Goal: Task Accomplishment & Management: Manage account settings

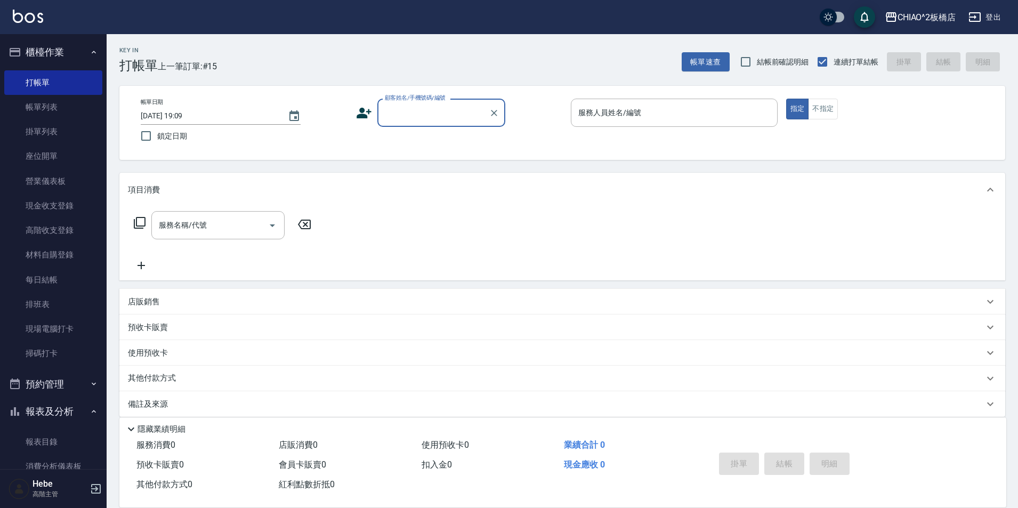
type input "t"
click at [428, 141] on li "新增 "[PERSON_NAME]"" at bounding box center [441, 140] width 128 height 18
type input "[PERSON_NAME]"
click at [365, 115] on icon at bounding box center [363, 113] width 15 height 11
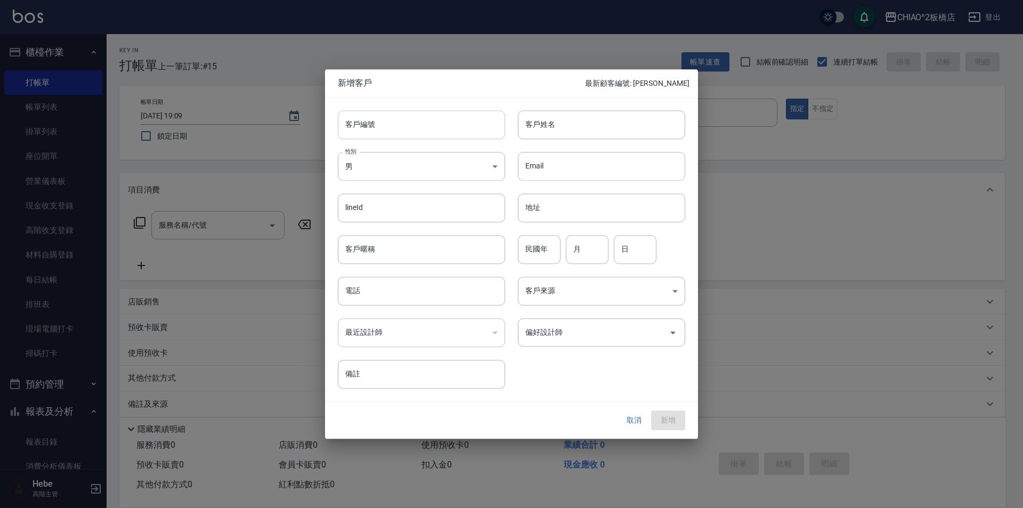
click at [378, 117] on input "客戶編號" at bounding box center [421, 124] width 167 height 29
type input "[PERSON_NAME]"
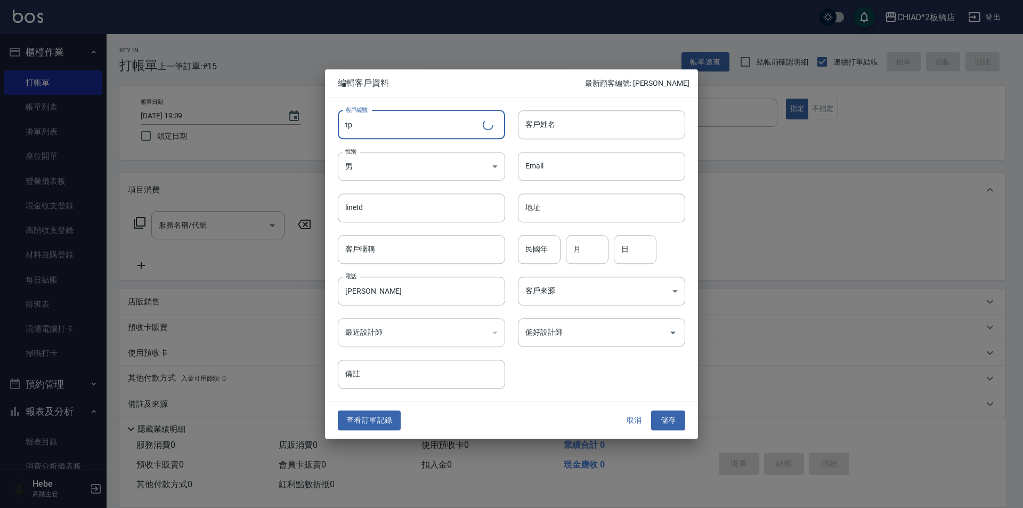
type input "t"
drag, startPoint x: 373, startPoint y: 129, endPoint x: 335, endPoint y: 129, distance: 38.9
click at [335, 129] on div "客戶編號 [PERSON_NAME] ​ 客戶編號" at bounding box center [415, 119] width 180 height 42
type input "[PERSON_NAME]"
drag, startPoint x: 587, startPoint y: 127, endPoint x: 596, endPoint y: 136, distance: 12.8
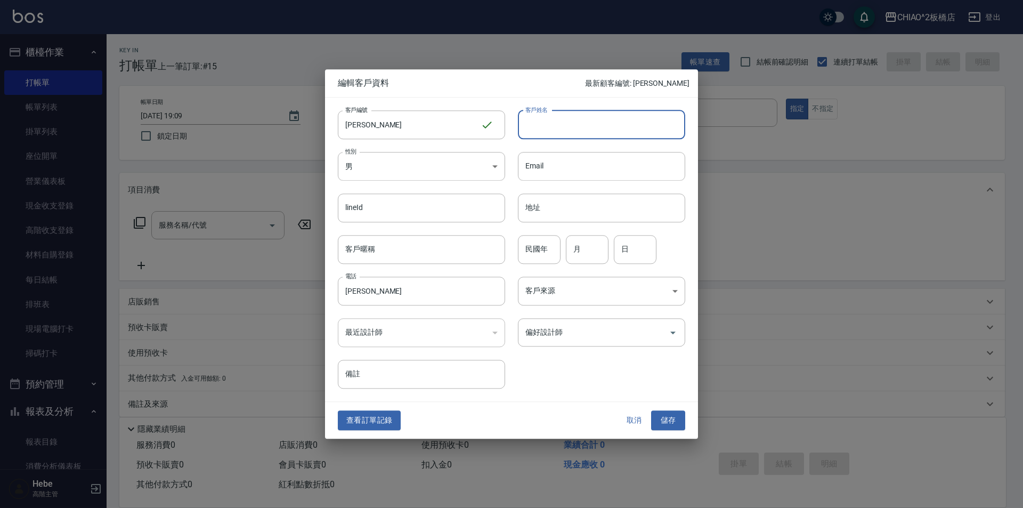
click at [587, 127] on input "客戶姓名" at bounding box center [601, 124] width 167 height 29
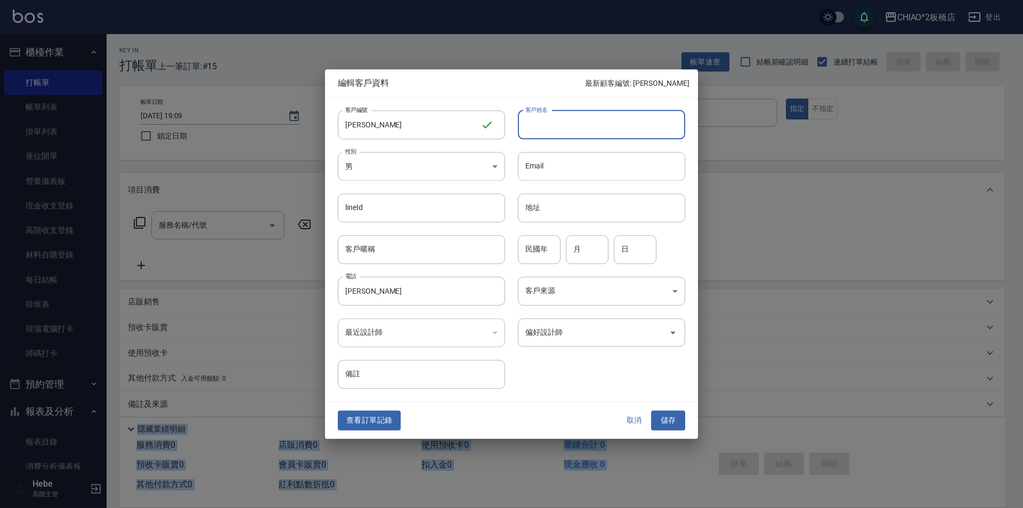
click at [1017, 507] on html "CHIAO^2板橋店 登出 櫃檯作業 打帳單 帳單列表 掛單列表 座位開單 營業儀表板 現金收支登錄 高階收支登錄 材料自購登錄 每日結帳 排班表 現場電腦打…" at bounding box center [511, 259] width 1023 height 519
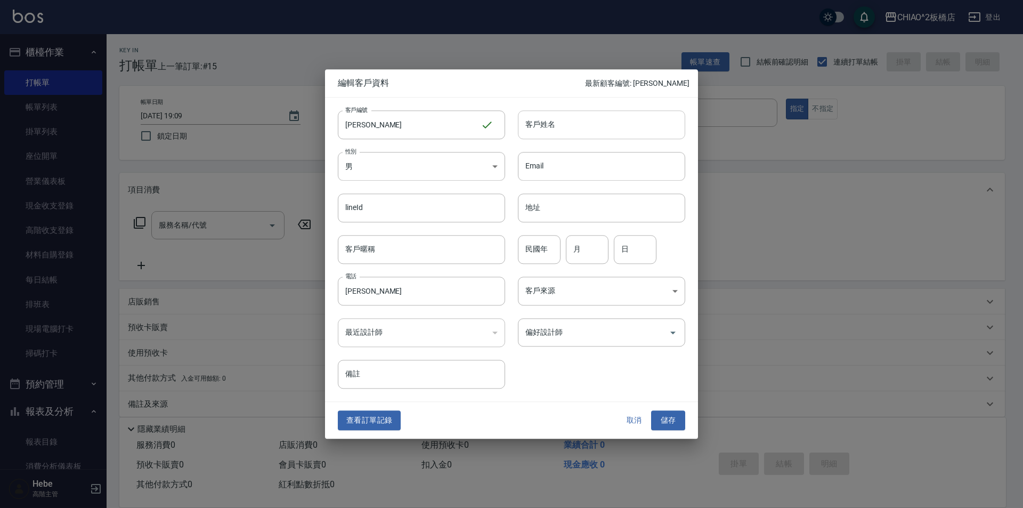
click at [610, 119] on input "客戶姓名" at bounding box center [601, 124] width 167 height 29
paste input "[PERSON_NAME]"
type input "[PERSON_NAME]"
click at [372, 161] on body "CHIAO^2板橋店 登出 櫃檯作業 打帳單 帳單列表 掛單列表 座位開單 營業儀表板 現金收支登錄 高階收支登錄 材料自購登錄 每日結帳 排班表 現場電腦打…" at bounding box center [511, 259] width 1023 height 519
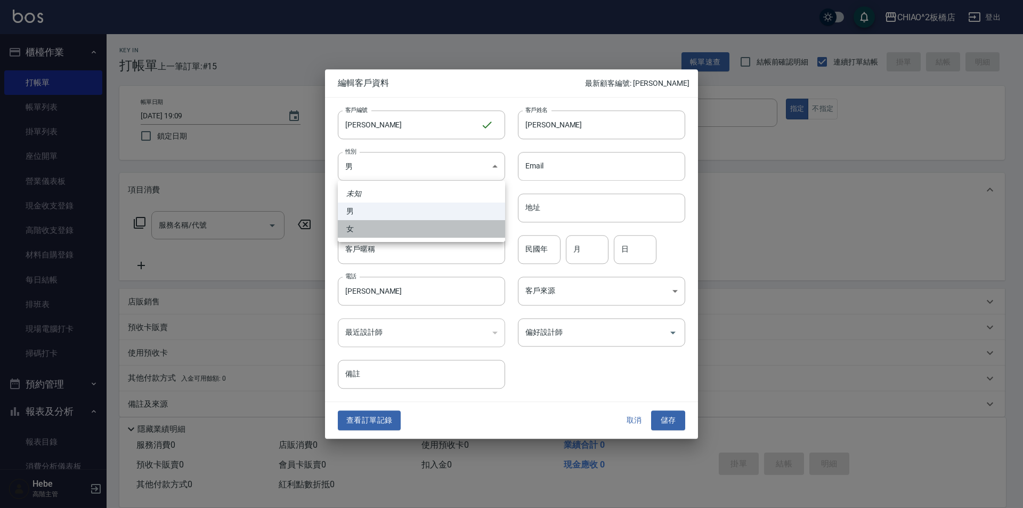
click at [377, 229] on li "女" at bounding box center [421, 229] width 167 height 18
type input "[DEMOGRAPHIC_DATA]"
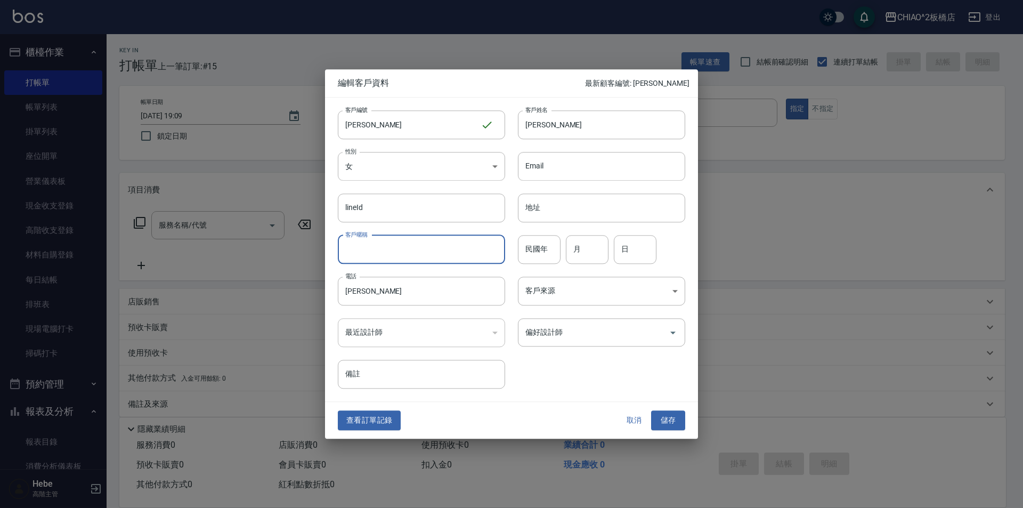
click at [431, 255] on input "客戶暱稱" at bounding box center [421, 249] width 167 height 29
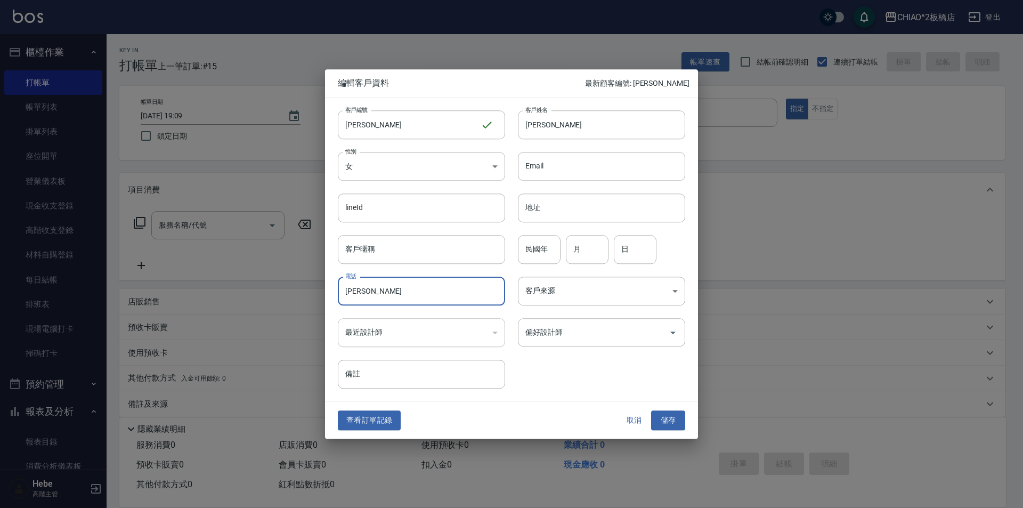
drag, startPoint x: 366, startPoint y: 293, endPoint x: 265, endPoint y: 282, distance: 101.3
click at [265, 282] on div "編輯客戶資料 最新顧客編號: [PERSON_NAME] 客戶編號 [PERSON_NAME] ​ 客戶編號 客戶姓名 [PERSON_NAME] 客戶姓名 …" at bounding box center [511, 254] width 1023 height 508
click at [460, 331] on div "​" at bounding box center [421, 332] width 167 height 29
click at [394, 329] on div "​" at bounding box center [421, 332] width 167 height 29
click at [371, 329] on div "​" at bounding box center [421, 332] width 167 height 29
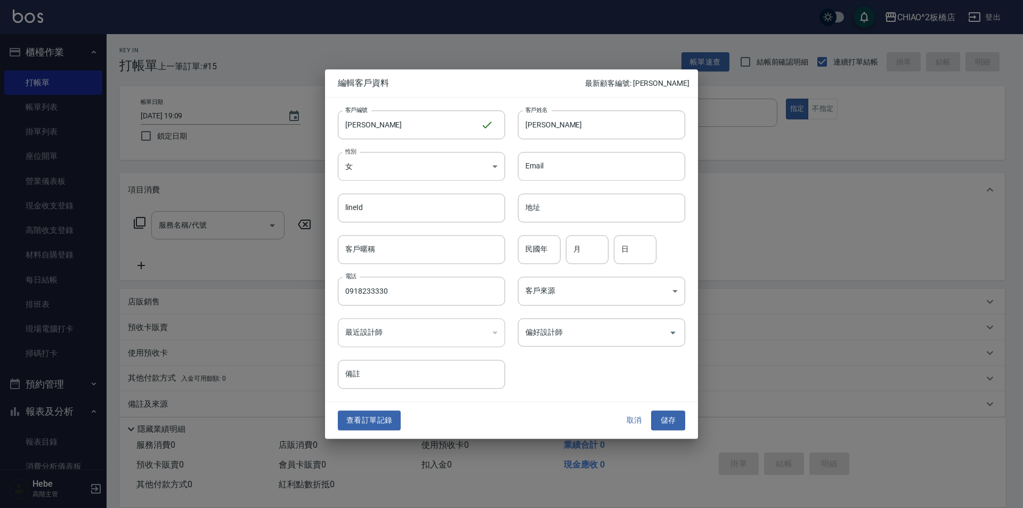
click at [376, 338] on div "​" at bounding box center [421, 332] width 167 height 29
click at [420, 316] on div "最近設計師 ​ 最近設計師" at bounding box center [415, 326] width 180 height 42
click at [410, 296] on input "0918233330" at bounding box center [421, 291] width 167 height 29
type input "0918233308"
click at [390, 327] on div "​" at bounding box center [421, 332] width 167 height 29
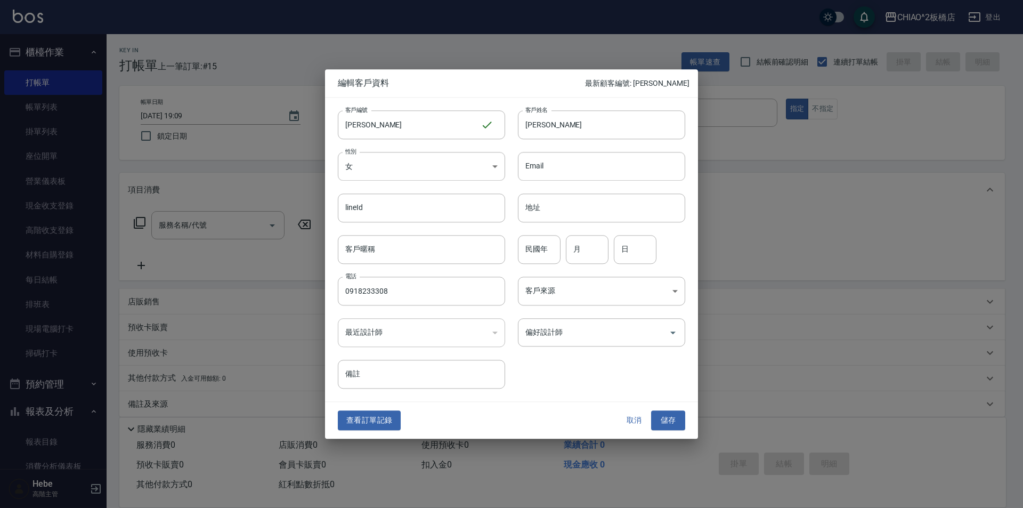
click at [389, 334] on div "​" at bounding box center [421, 332] width 167 height 29
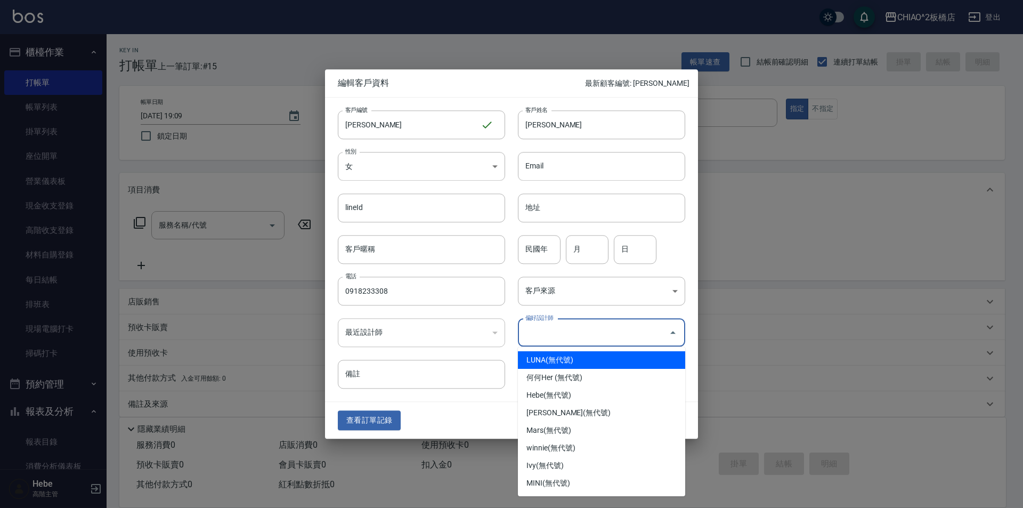
click at [552, 334] on input "偏好設計師" at bounding box center [594, 332] width 142 height 19
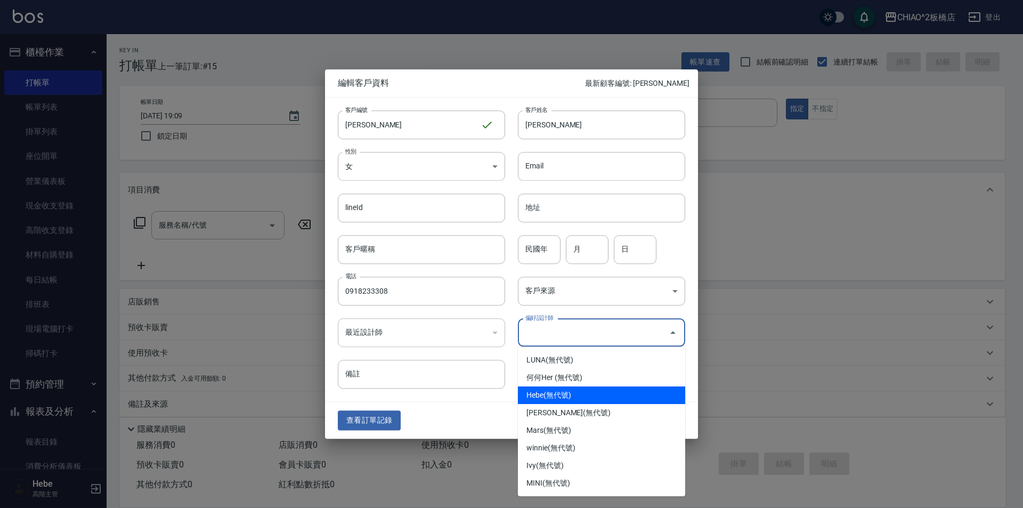
click at [551, 403] on li "Hebe(無代號)" at bounding box center [601, 395] width 167 height 18
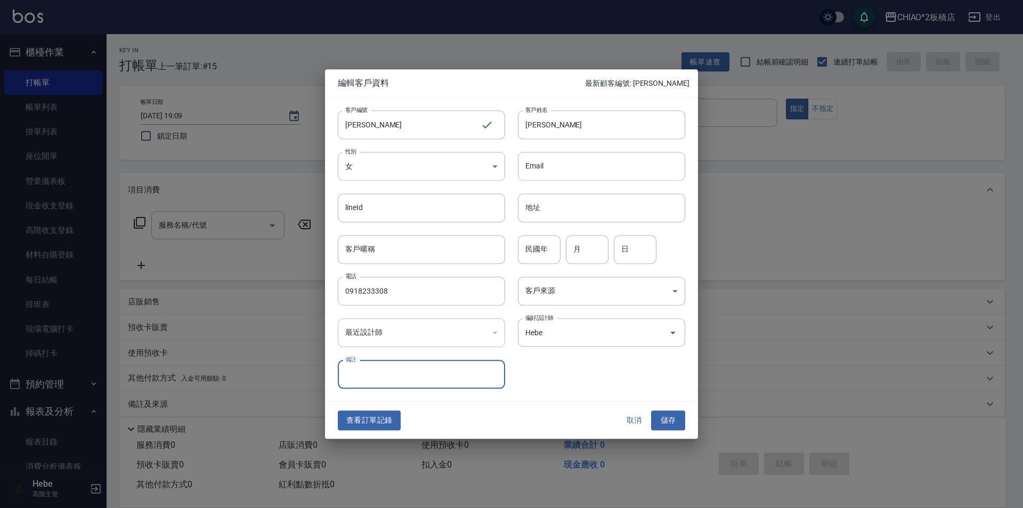
type input "Hebe"
click at [580, 248] on input "月" at bounding box center [587, 249] width 43 height 29
type input "10"
click at [624, 245] on input "日" at bounding box center [635, 249] width 43 height 29
type input "25"
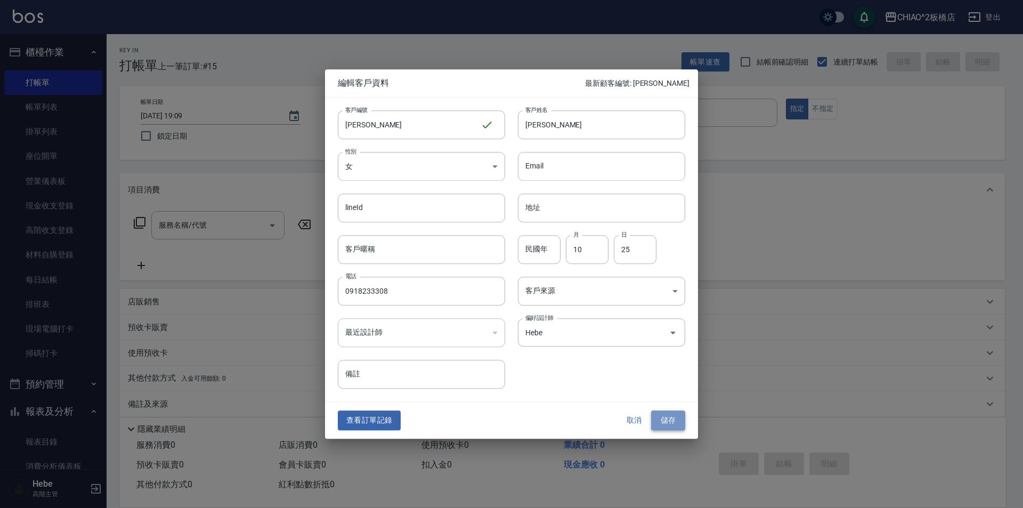
click at [662, 418] on button "儲存" at bounding box center [668, 421] width 34 height 20
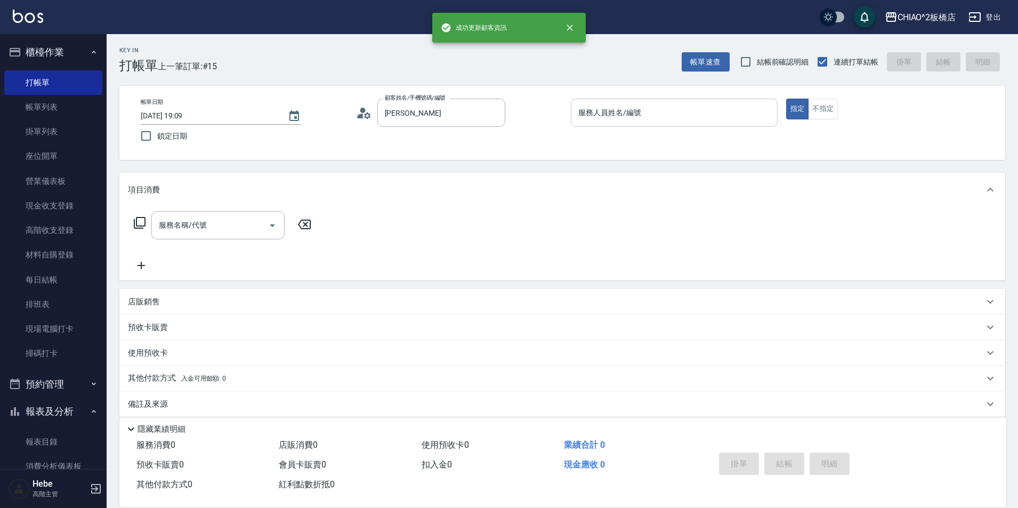
click at [602, 109] on input "服務人員姓名/編號" at bounding box center [673, 112] width 197 height 19
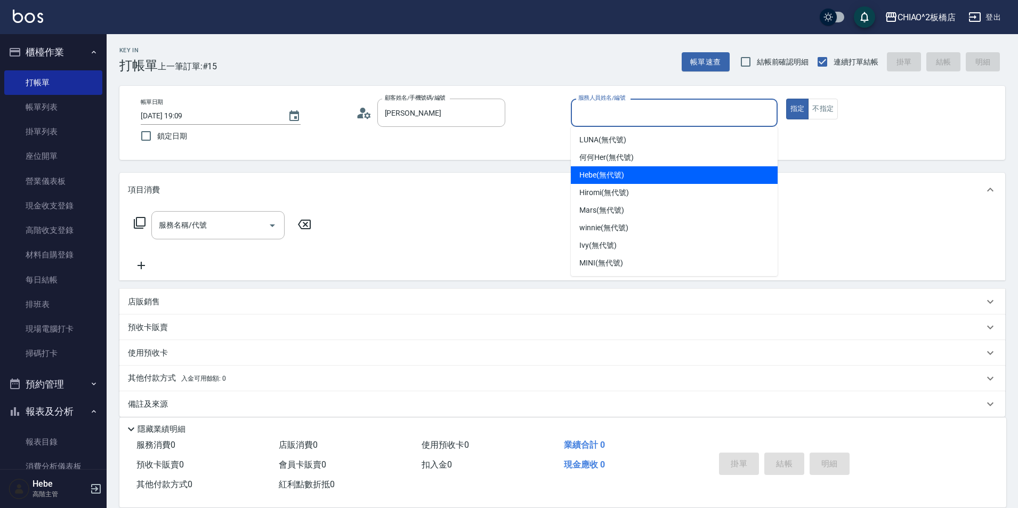
click at [599, 167] on div "Hebe (無代號)" at bounding box center [674, 175] width 207 height 18
type input "Hebe(無代號)"
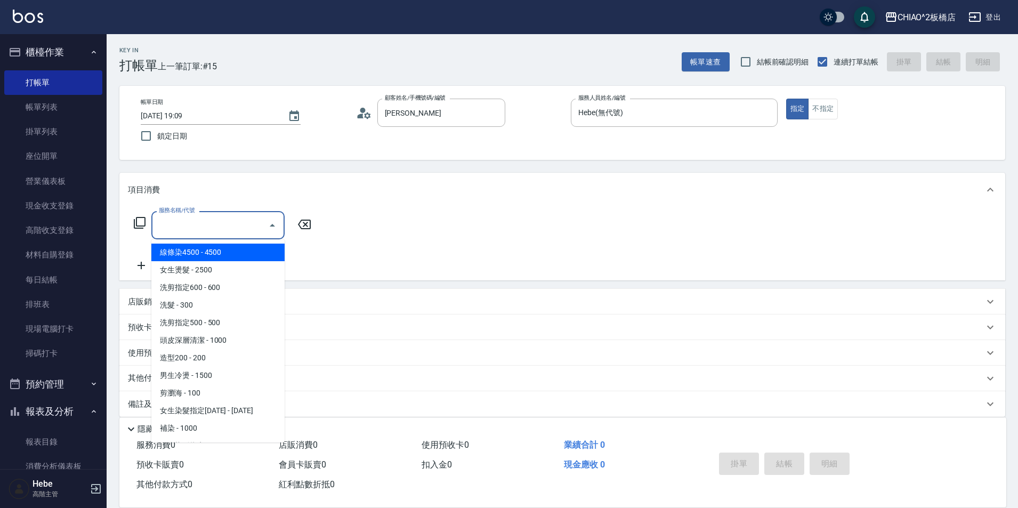
click at [199, 226] on input "服務名稱/代號" at bounding box center [210, 225] width 108 height 19
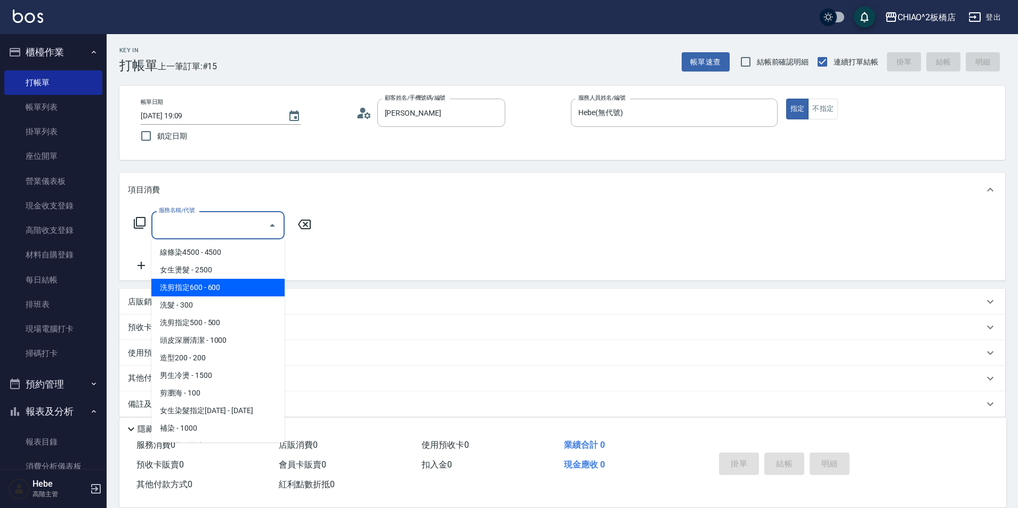
click at [217, 287] on span "洗剪指定600 - 600" at bounding box center [217, 288] width 133 height 18
type input "洗剪指定600(96678)"
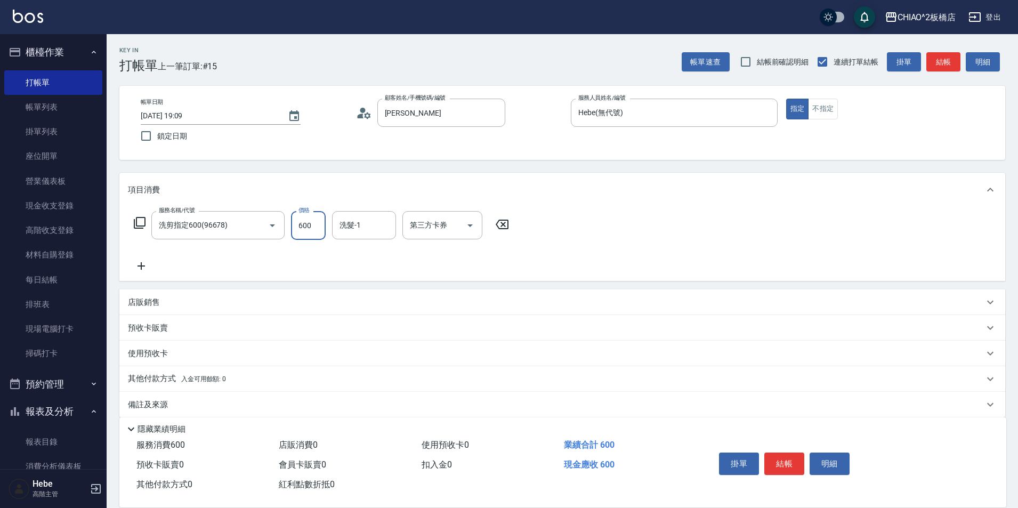
click at [297, 223] on input "600" at bounding box center [308, 225] width 35 height 29
type input "999"
click at [792, 453] on button "結帳" at bounding box center [784, 463] width 40 height 22
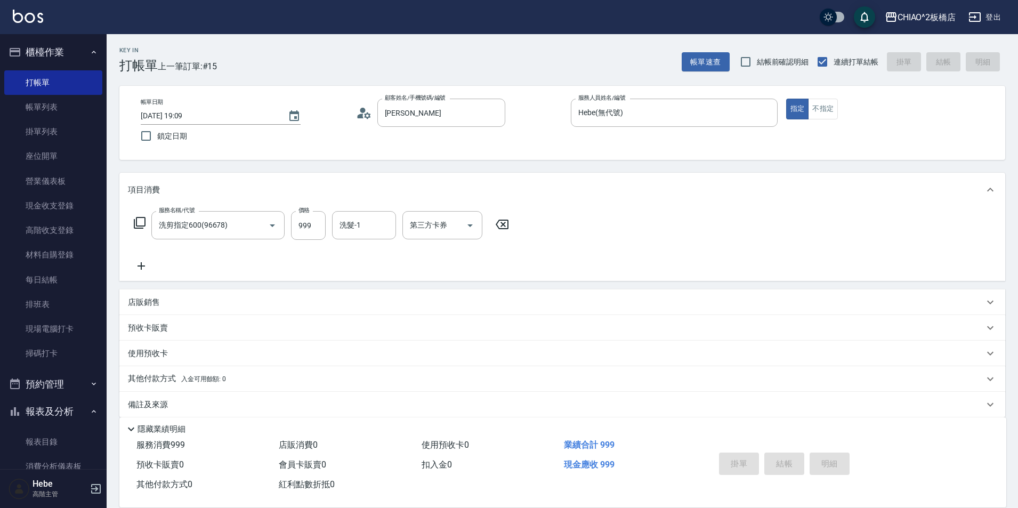
type input "[DATE] 19:50"
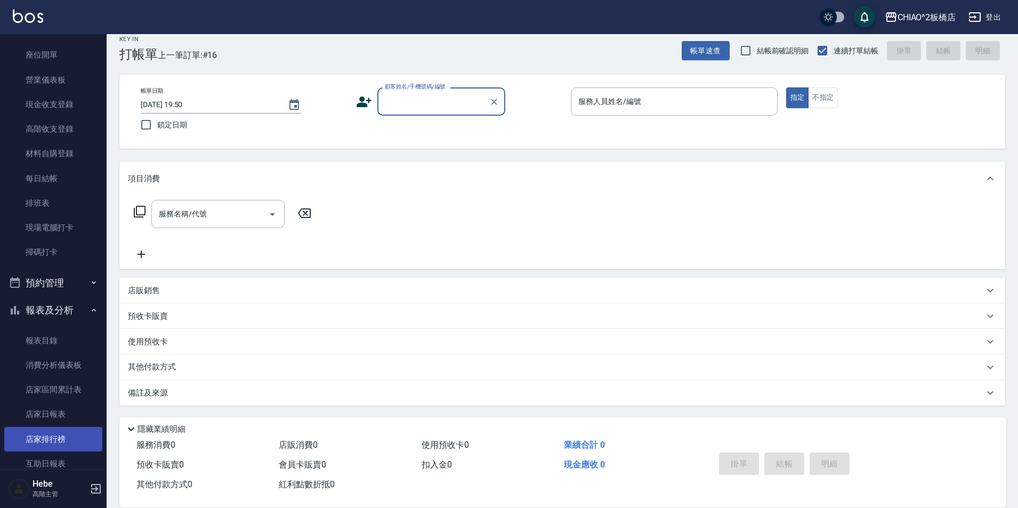
scroll to position [320, 0]
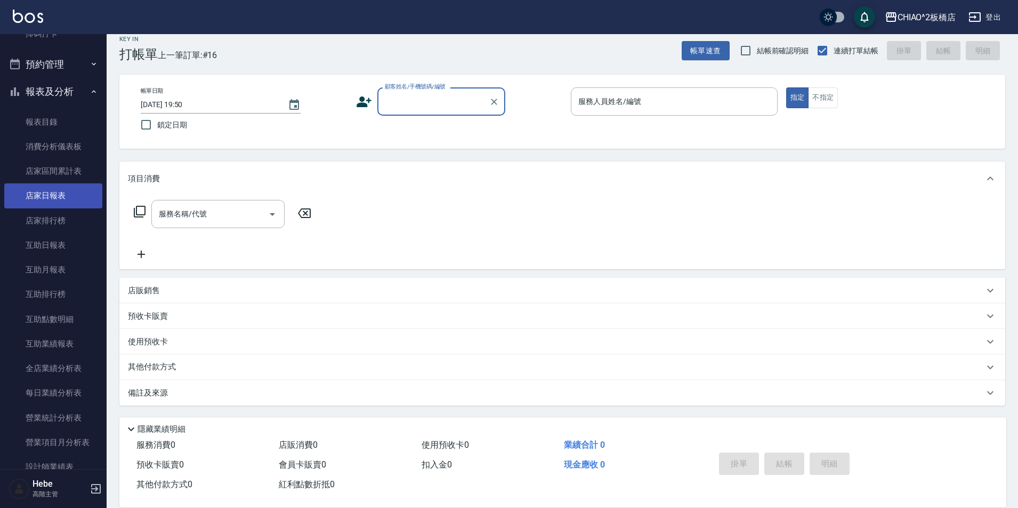
click at [53, 200] on link "店家日報表" at bounding box center [53, 195] width 98 height 25
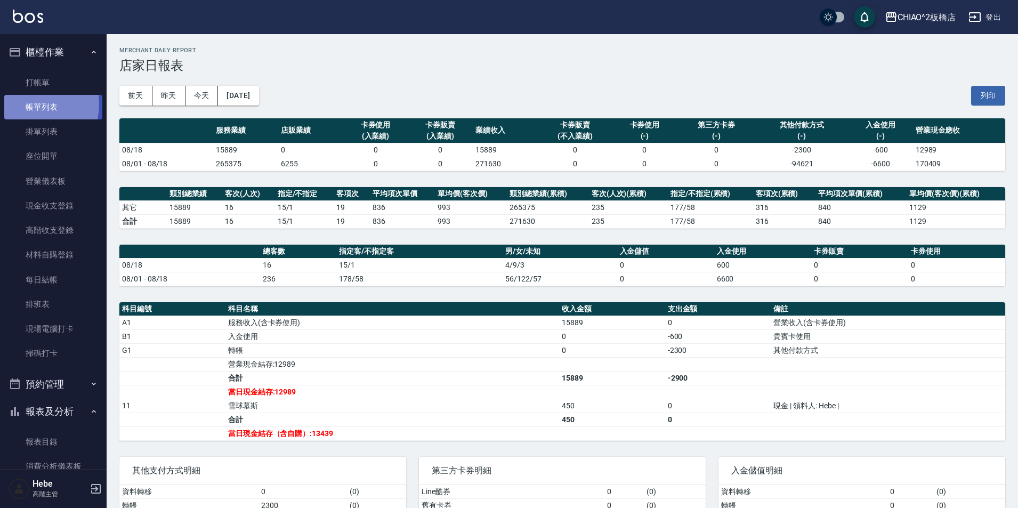
click at [31, 104] on link "帳單列表" at bounding box center [53, 107] width 98 height 25
click at [74, 110] on link "帳單列表" at bounding box center [53, 107] width 98 height 25
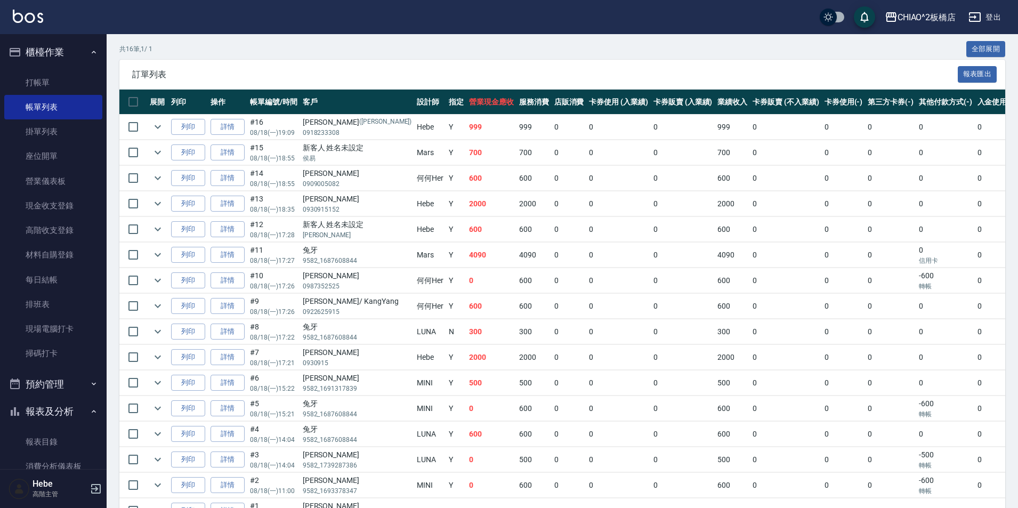
scroll to position [266, 0]
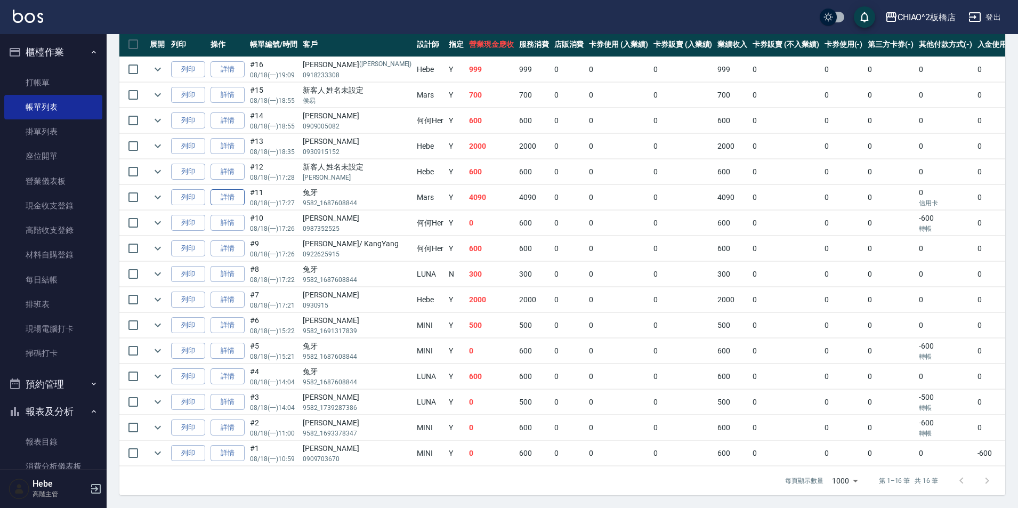
click at [231, 192] on link "詳情" at bounding box center [227, 197] width 34 height 17
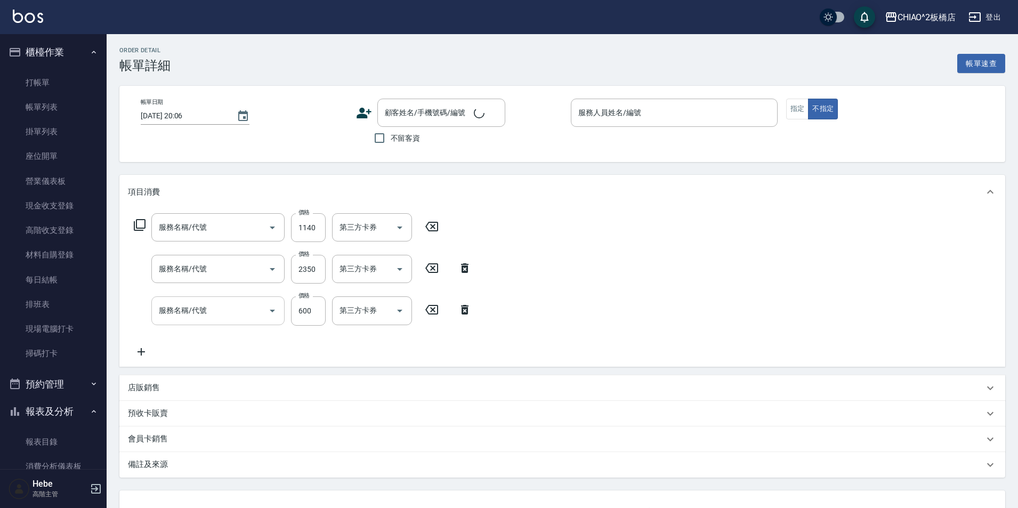
scroll to position [37, 0]
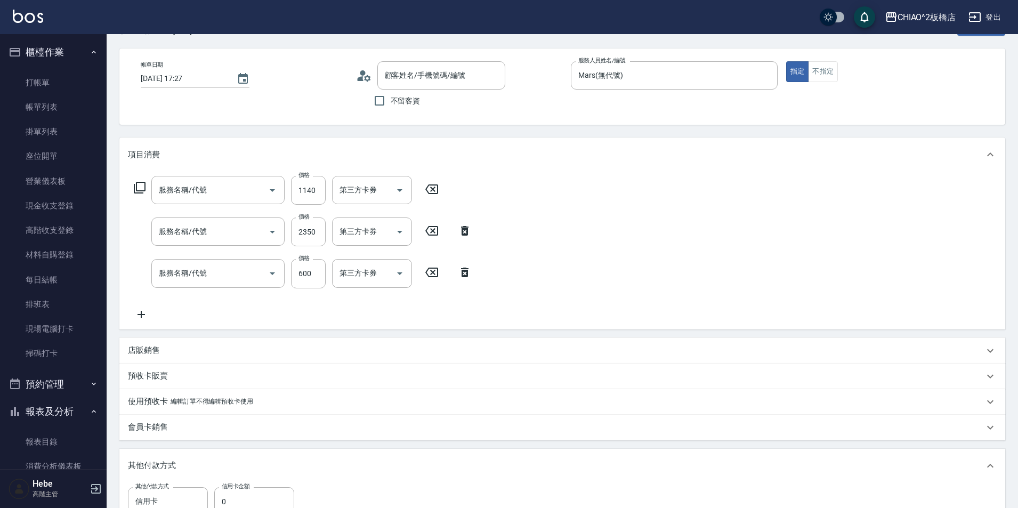
type input "[DATE] 17:27"
type input "Mars(無代號)"
type input "哥德式絲柔(143016)"
type input "補染(96701)"
type input "洗剪指定600(96678)"
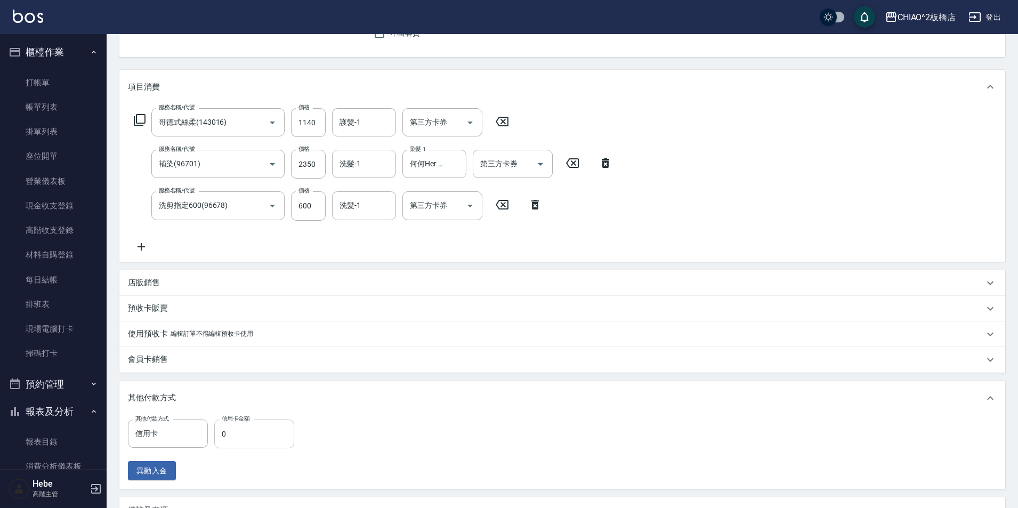
type input "兔牙/9582_1687608844/null"
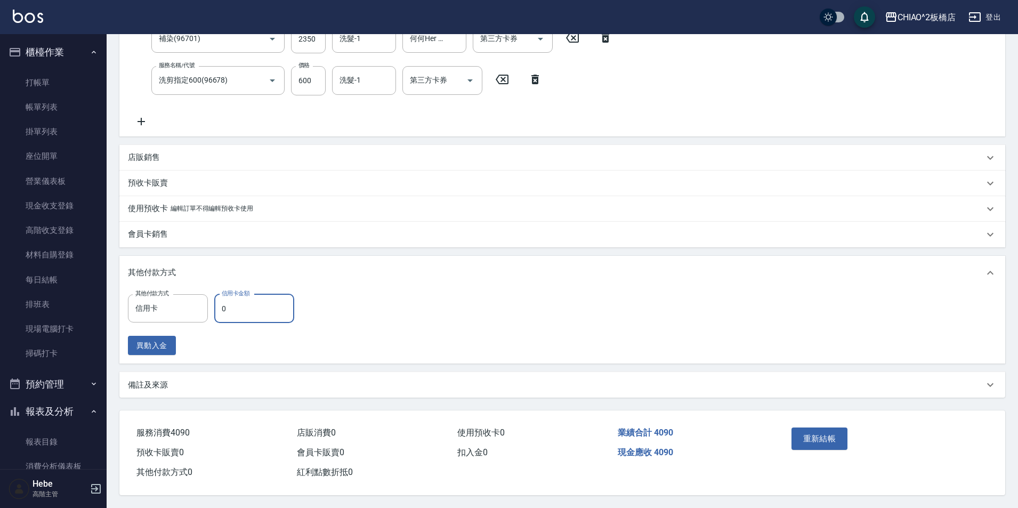
click at [233, 301] on input "0" at bounding box center [254, 308] width 80 height 29
type input "4090"
click at [826, 437] on button "重新結帳" at bounding box center [819, 438] width 56 height 22
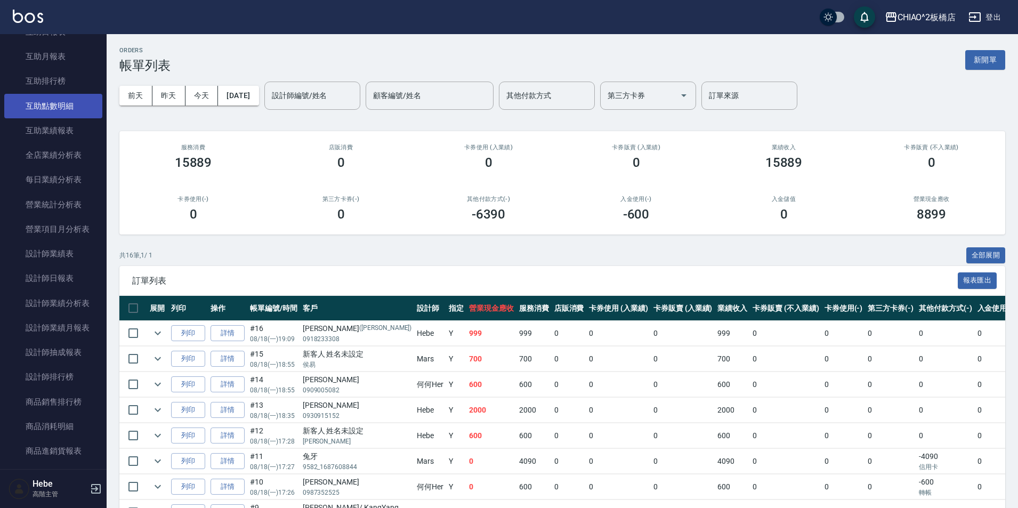
scroll to position [426, 0]
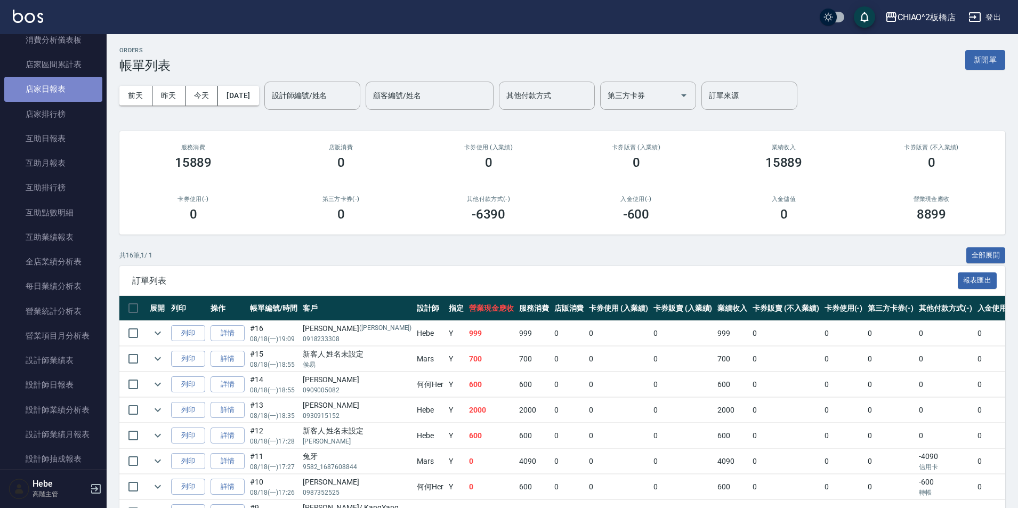
click at [77, 86] on link "店家日報表" at bounding box center [53, 89] width 98 height 25
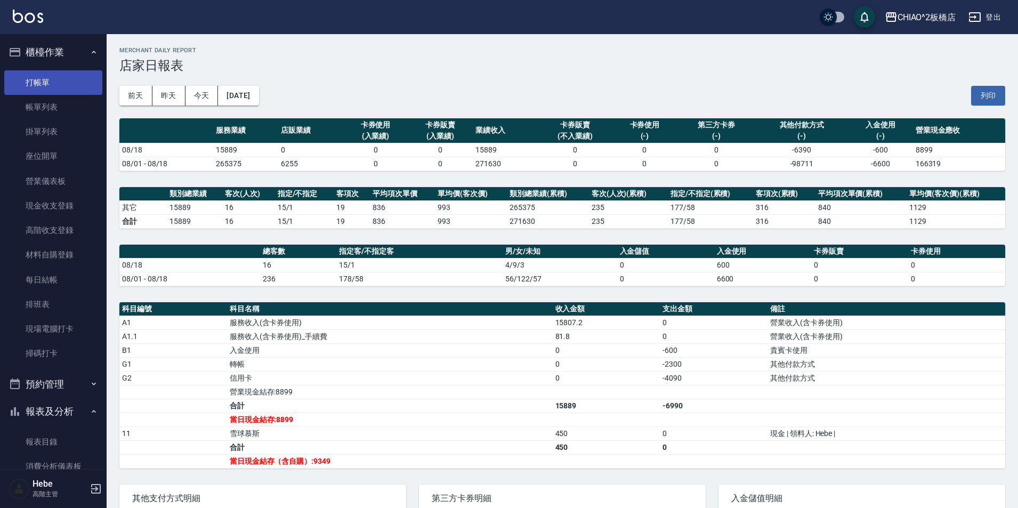
click at [55, 72] on link "打帳單" at bounding box center [53, 82] width 98 height 25
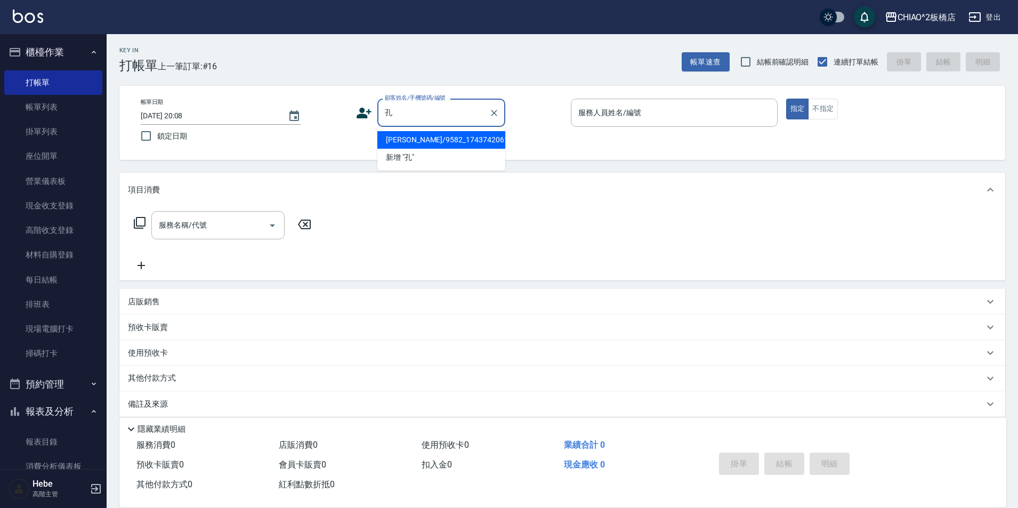
click at [409, 140] on li "[PERSON_NAME]/9582_1743742061/null" at bounding box center [441, 140] width 128 height 18
type input "[PERSON_NAME]/9582_1743742061/null"
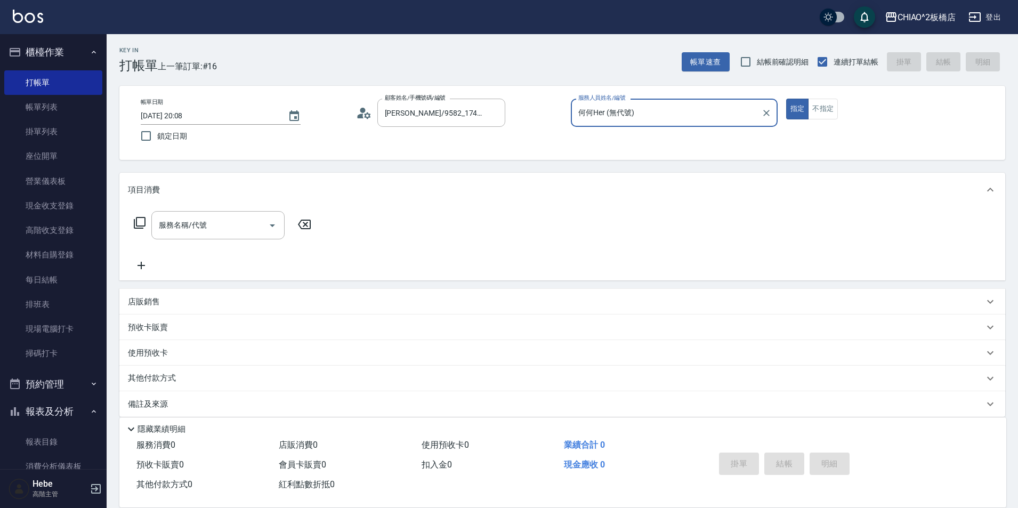
type input "何何Her (無代號)"
click at [573, 119] on div "何何Her (無代號) 服務人員姓名/編號" at bounding box center [674, 113] width 207 height 28
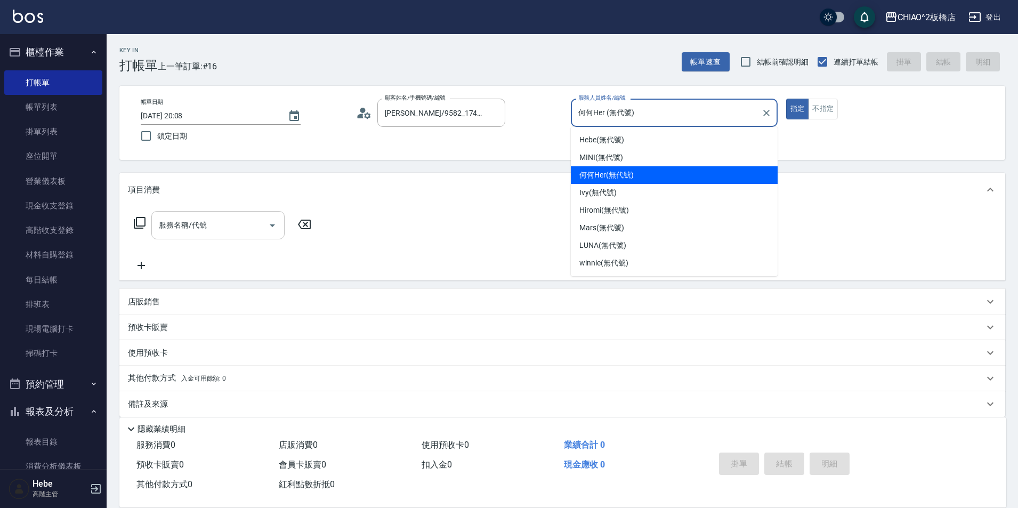
click at [208, 230] on input "服務名稱/代號" at bounding box center [210, 225] width 108 height 19
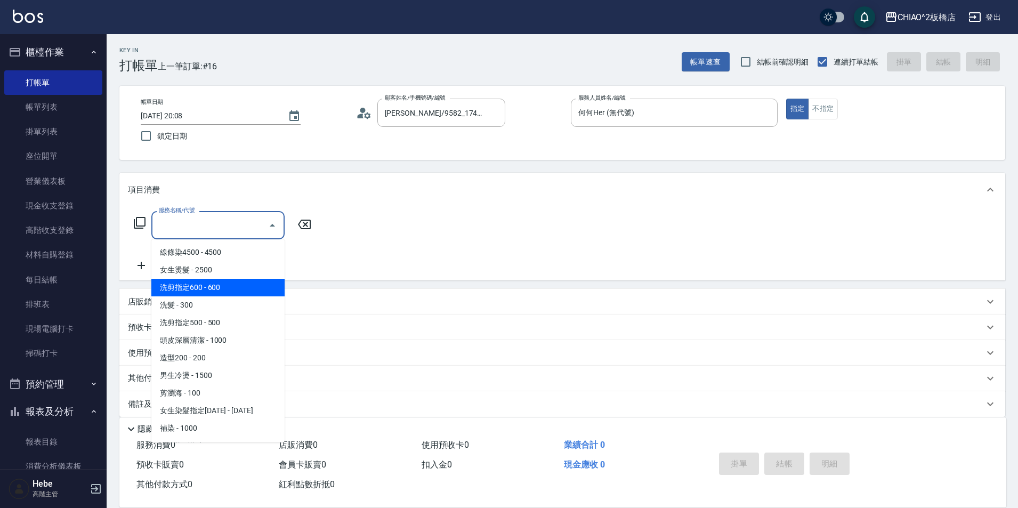
drag, startPoint x: 196, startPoint y: 280, endPoint x: 149, endPoint y: 347, distance: 82.2
click at [196, 280] on span "洗剪指定600 - 600" at bounding box center [217, 288] width 133 height 18
type input "洗剪指定600(96678)"
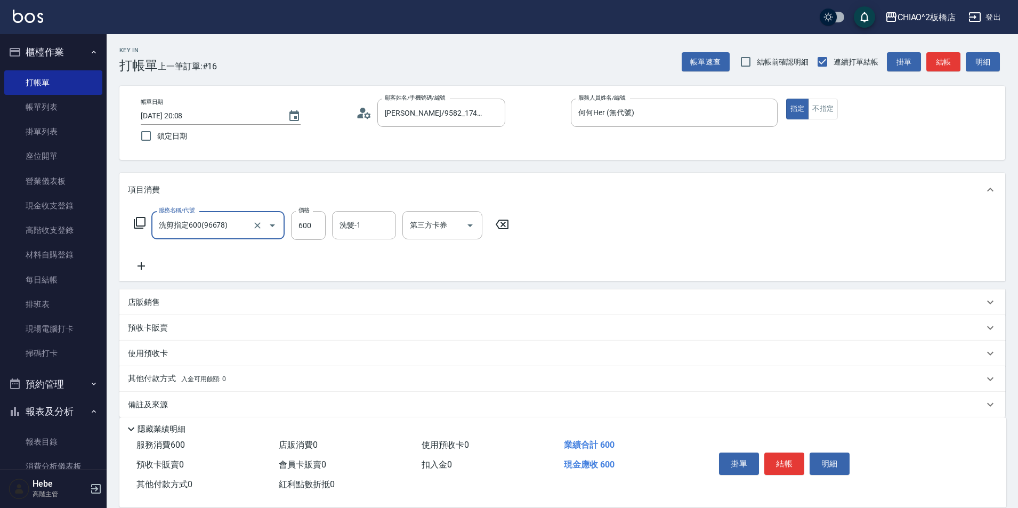
click at [143, 371] on div "其他付款方式 入金可用餘額: 0" at bounding box center [561, 379] width 885 height 26
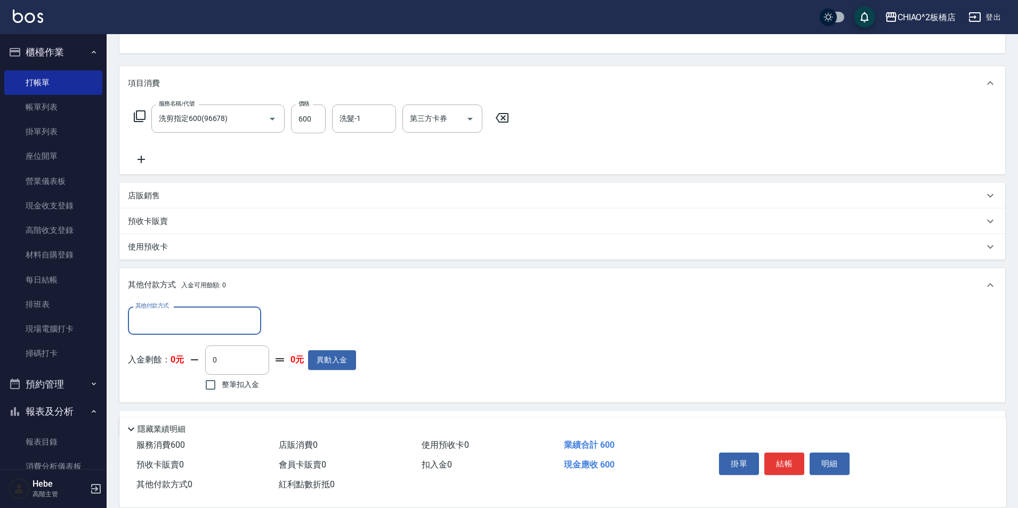
click at [158, 326] on input "其他付款方式" at bounding box center [195, 320] width 124 height 19
drag, startPoint x: 157, startPoint y: 384, endPoint x: 196, endPoint y: 358, distance: 46.4
click at [160, 384] on span "轉帳" at bounding box center [194, 383] width 133 height 18
type input "轉帳"
type input "600"
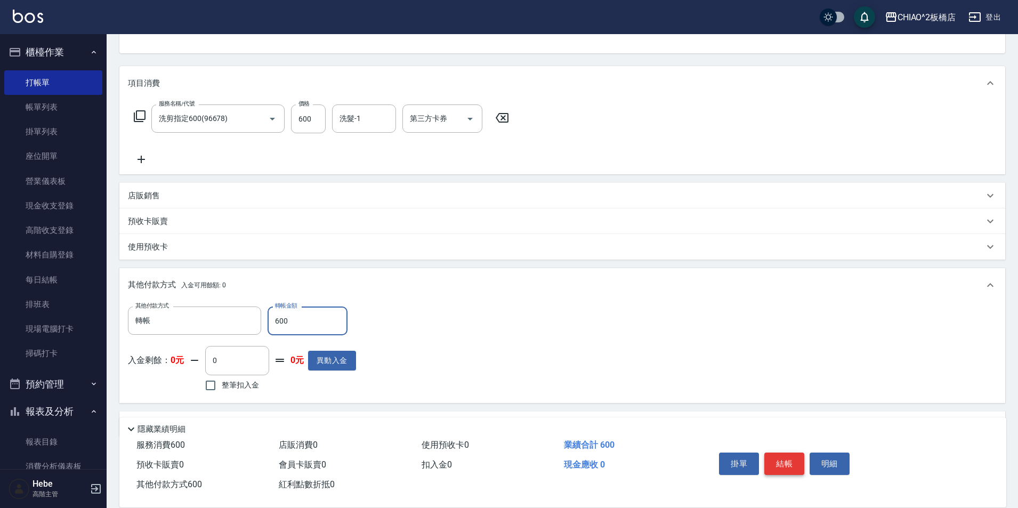
click at [787, 460] on button "結帳" at bounding box center [784, 463] width 40 height 22
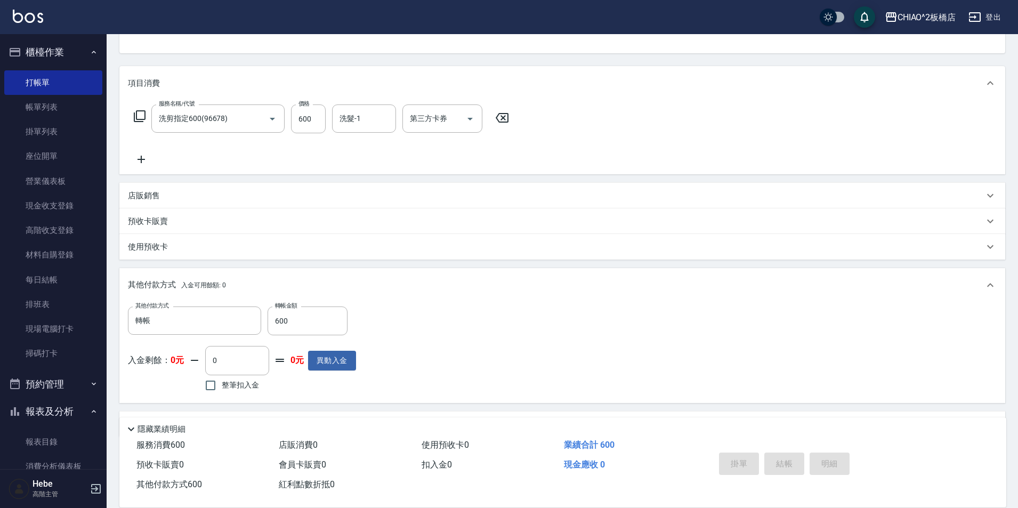
type input "[DATE] 20:09"
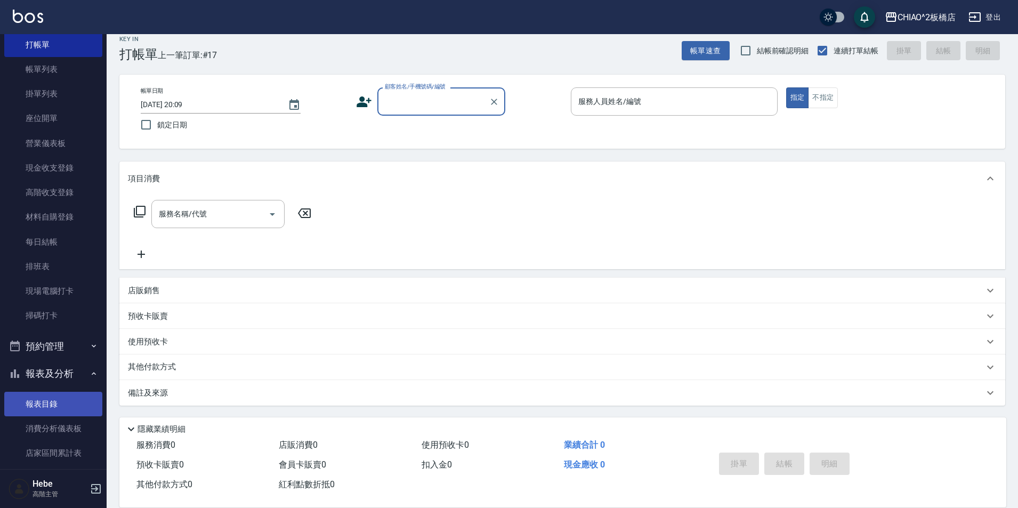
scroll to position [266, 0]
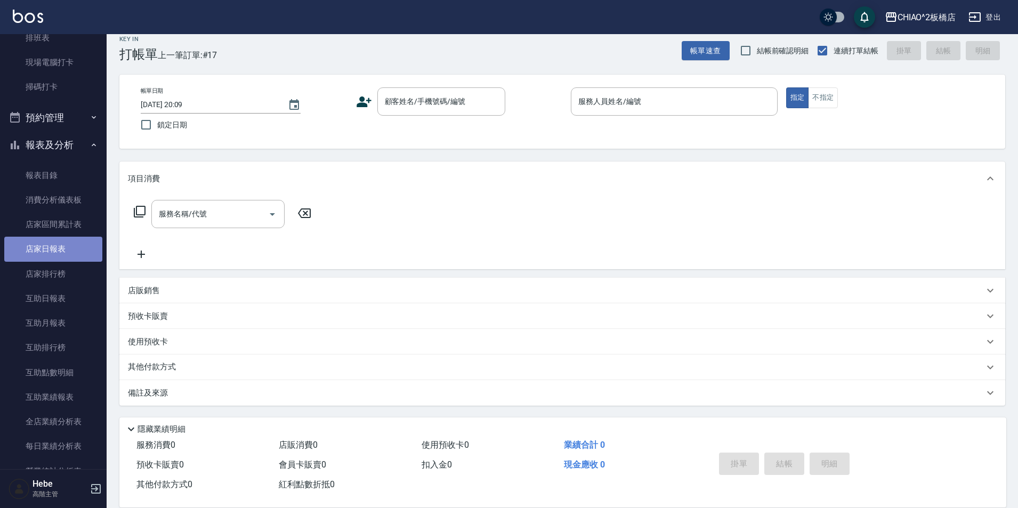
click at [61, 256] on link "店家日報表" at bounding box center [53, 249] width 98 height 25
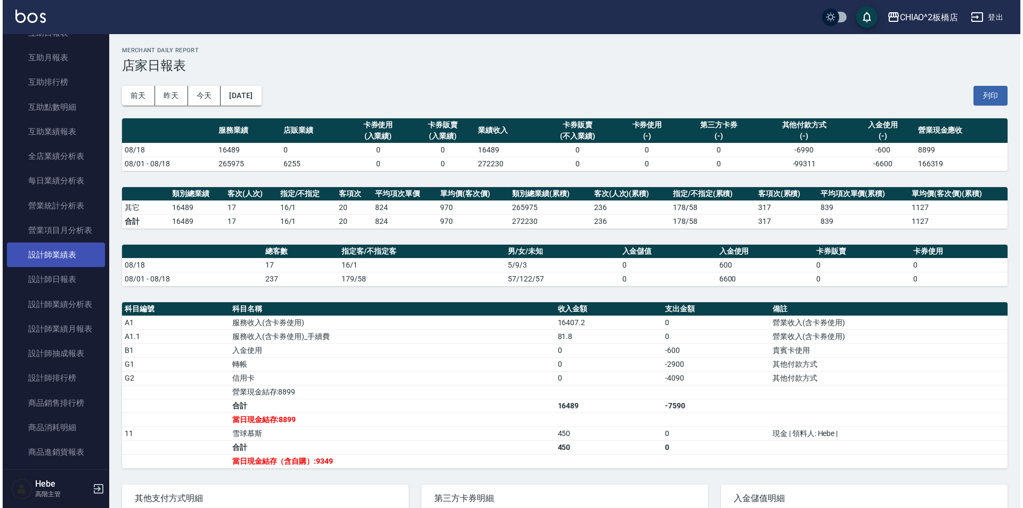
scroll to position [533, 0]
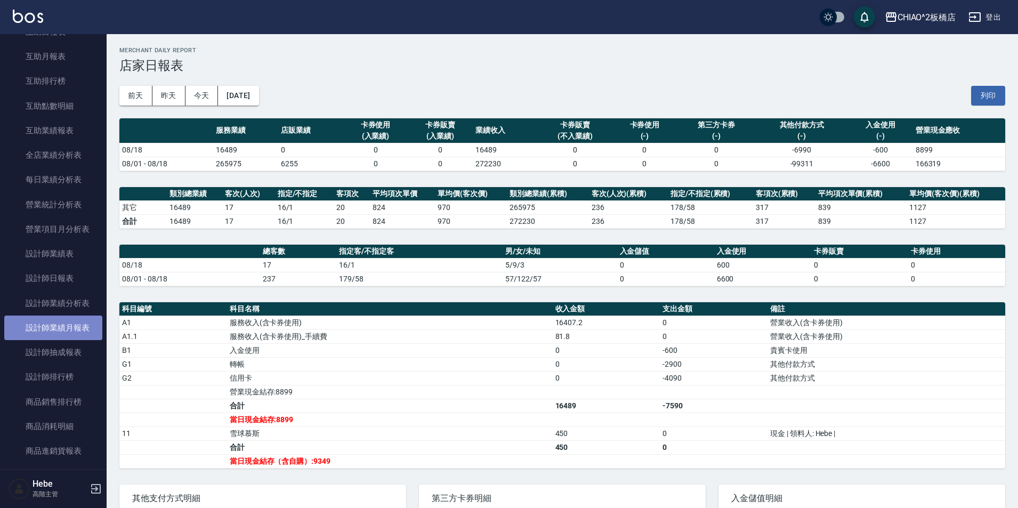
click at [61, 328] on link "設計師業績月報表" at bounding box center [53, 327] width 98 height 25
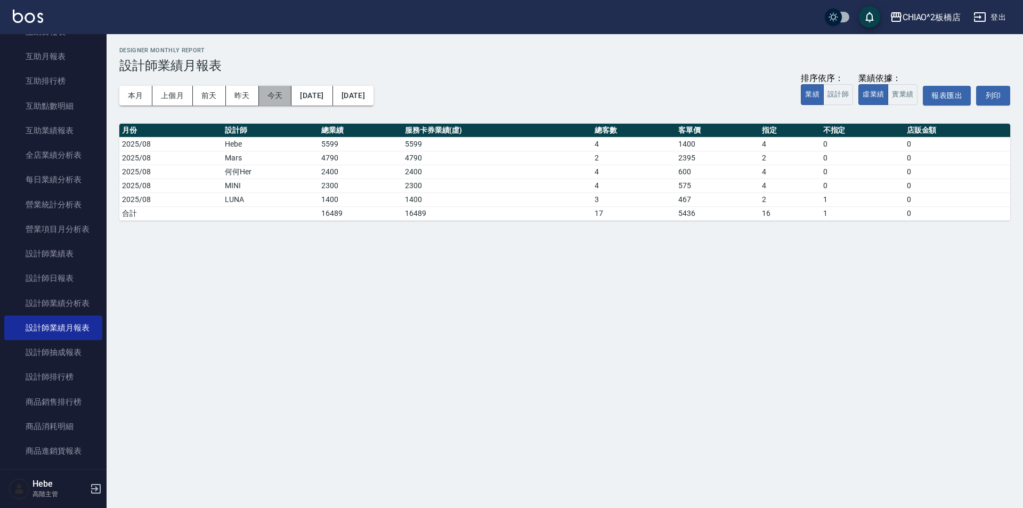
click at [281, 95] on button "今天" at bounding box center [275, 96] width 33 height 20
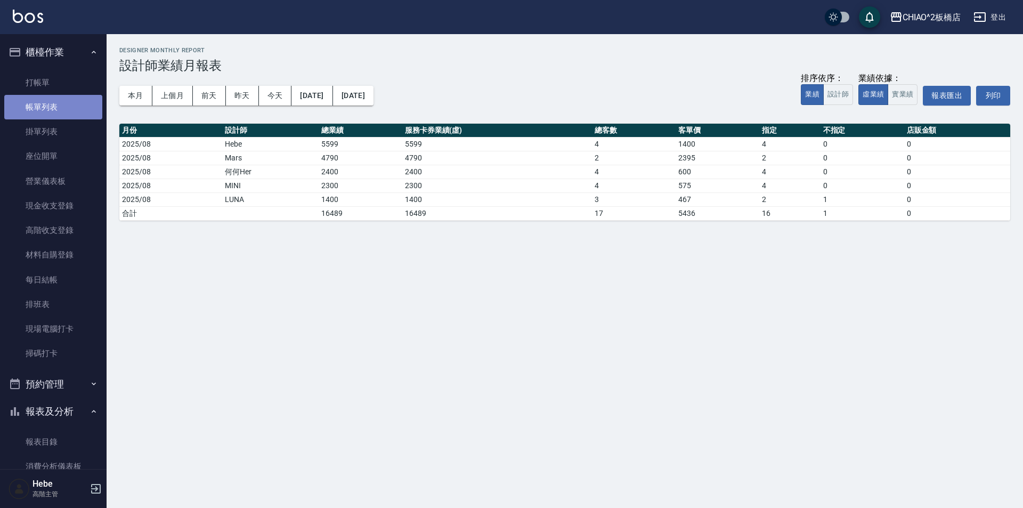
click at [58, 108] on link "帳單列表" at bounding box center [53, 107] width 98 height 25
click at [56, 109] on link "帳單列表" at bounding box center [53, 107] width 98 height 25
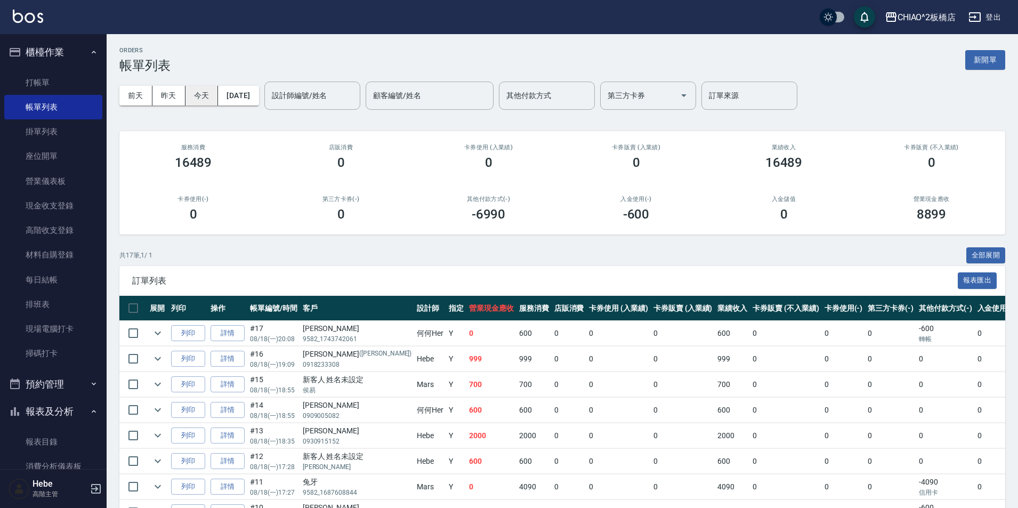
click at [198, 99] on button "今天" at bounding box center [201, 96] width 33 height 20
click at [212, 90] on button "今天" at bounding box center [201, 96] width 33 height 20
click at [182, 95] on button "昨天" at bounding box center [168, 96] width 33 height 20
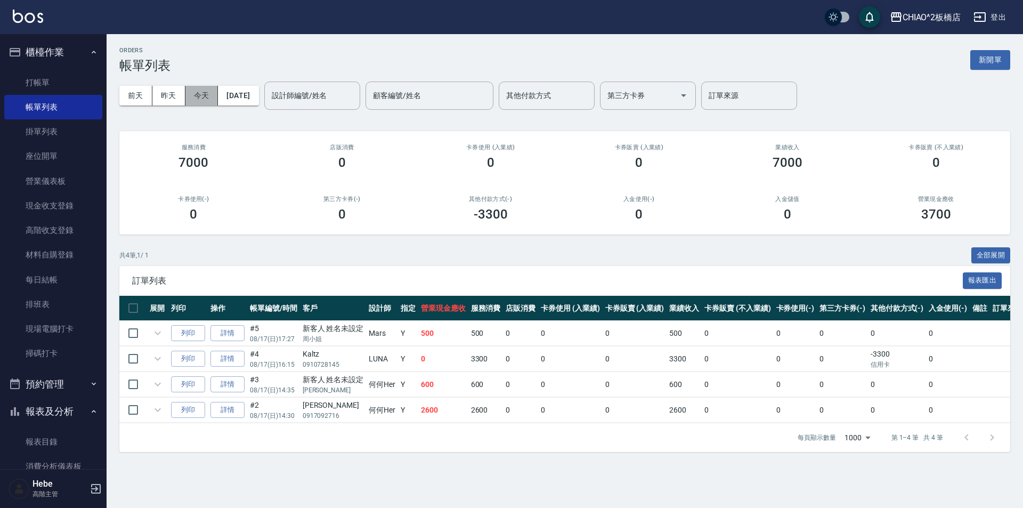
click at [196, 96] on button "今天" at bounding box center [201, 96] width 33 height 20
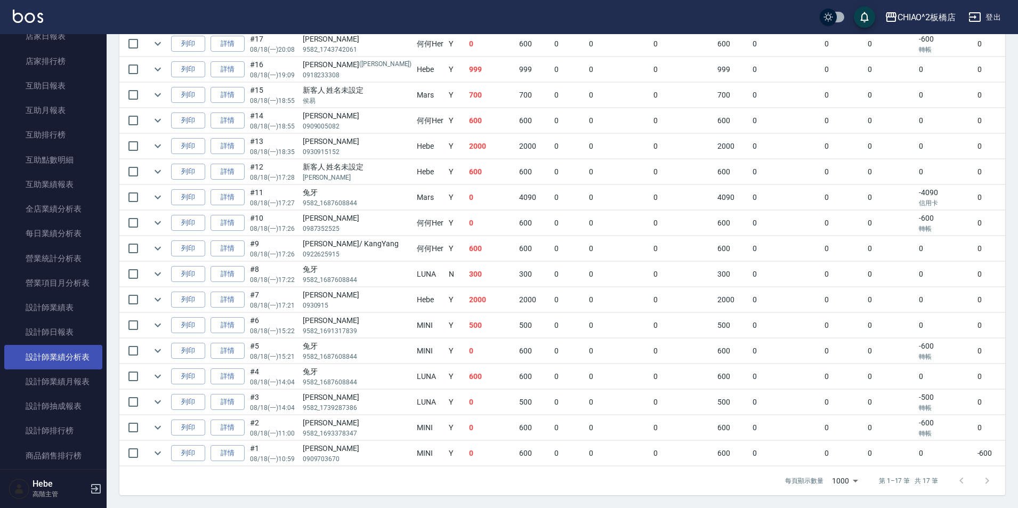
scroll to position [586, 0]
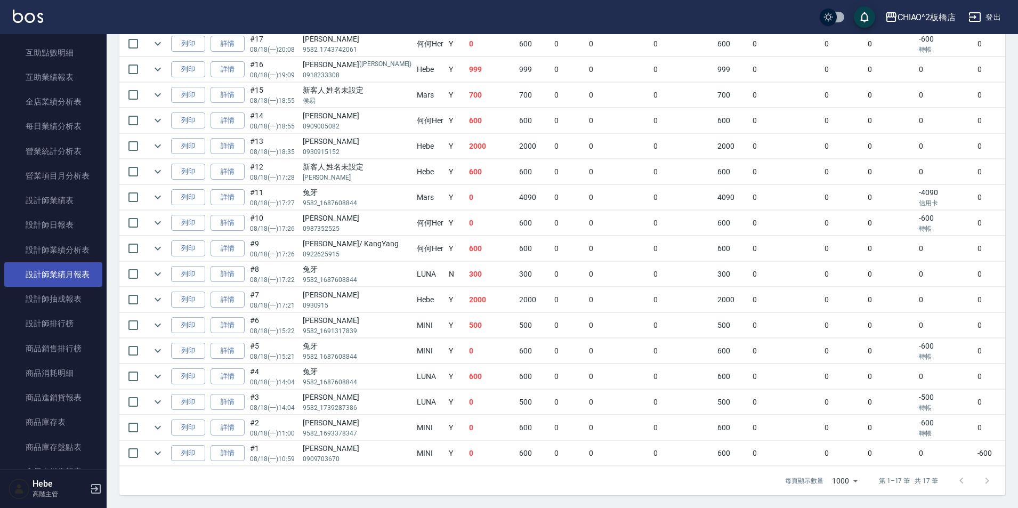
click at [63, 272] on link "設計師業績月報表" at bounding box center [53, 274] width 98 height 25
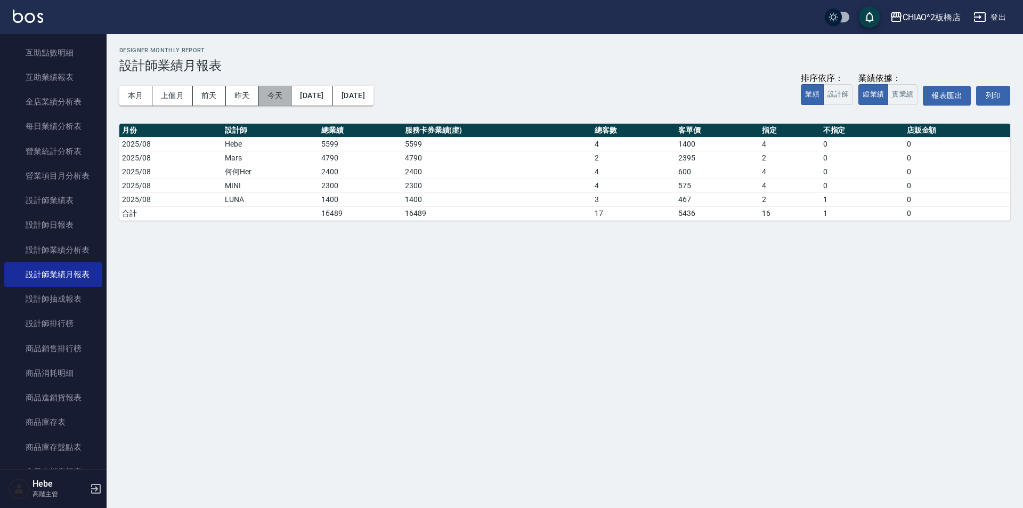
click at [272, 93] on button "今天" at bounding box center [275, 96] width 33 height 20
click at [127, 95] on button "本月" at bounding box center [135, 96] width 33 height 20
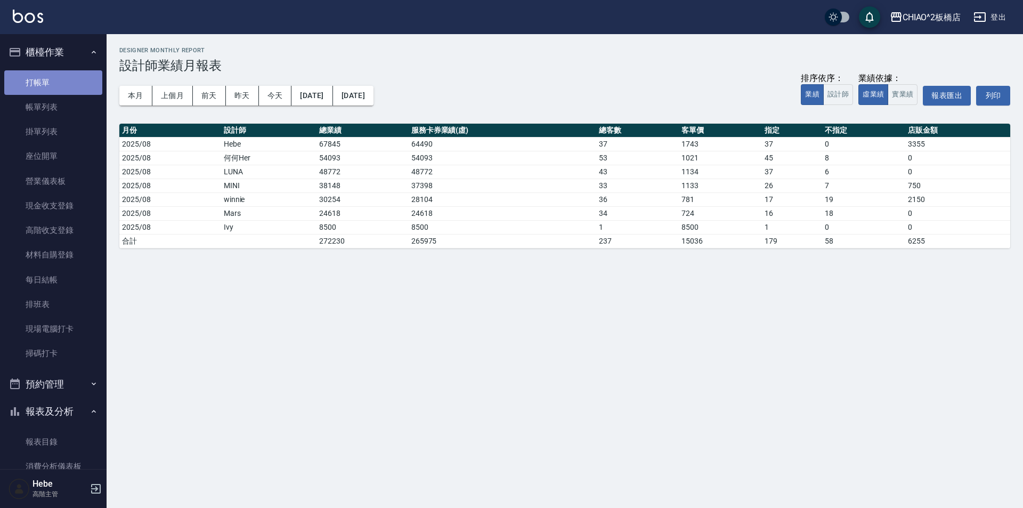
click at [56, 93] on link "打帳單" at bounding box center [53, 82] width 98 height 25
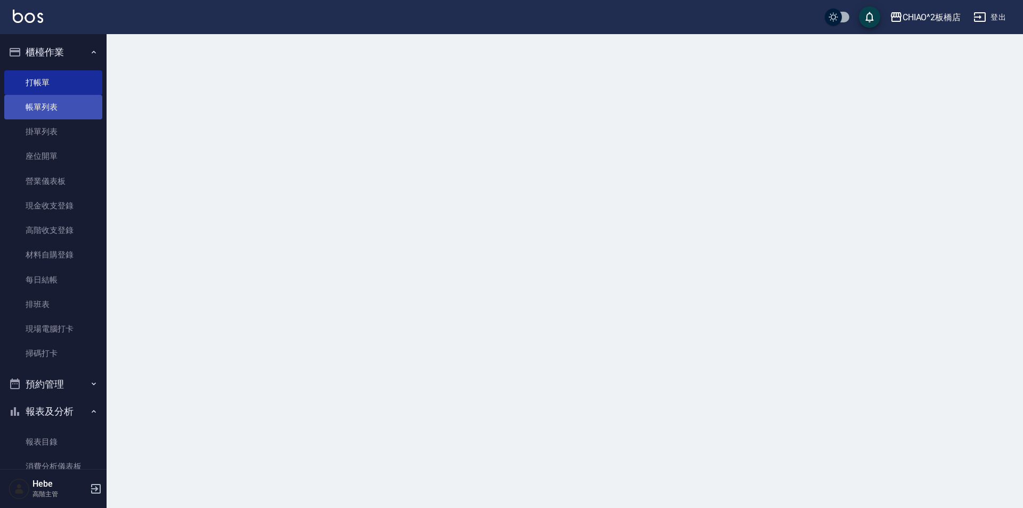
click at [56, 105] on link "帳單列表" at bounding box center [53, 107] width 98 height 25
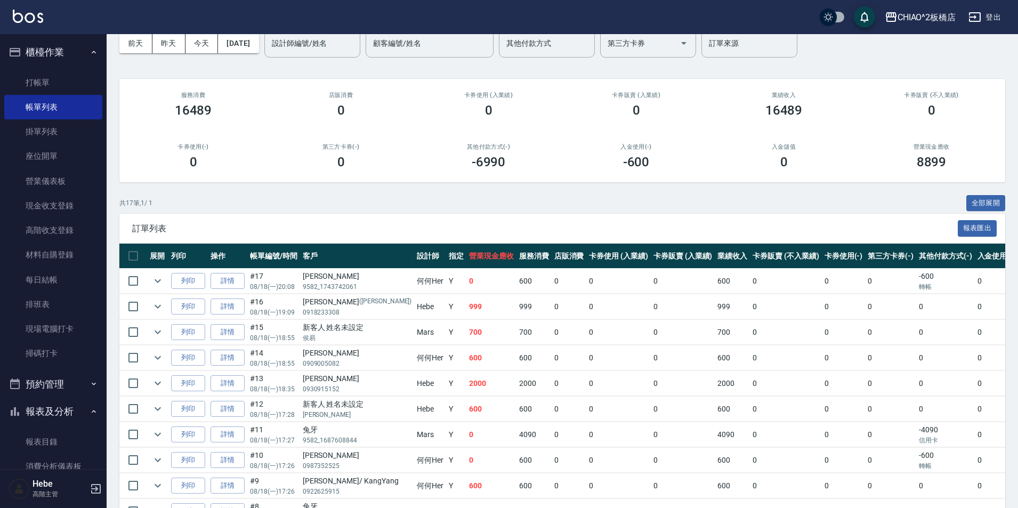
scroll to position [266, 0]
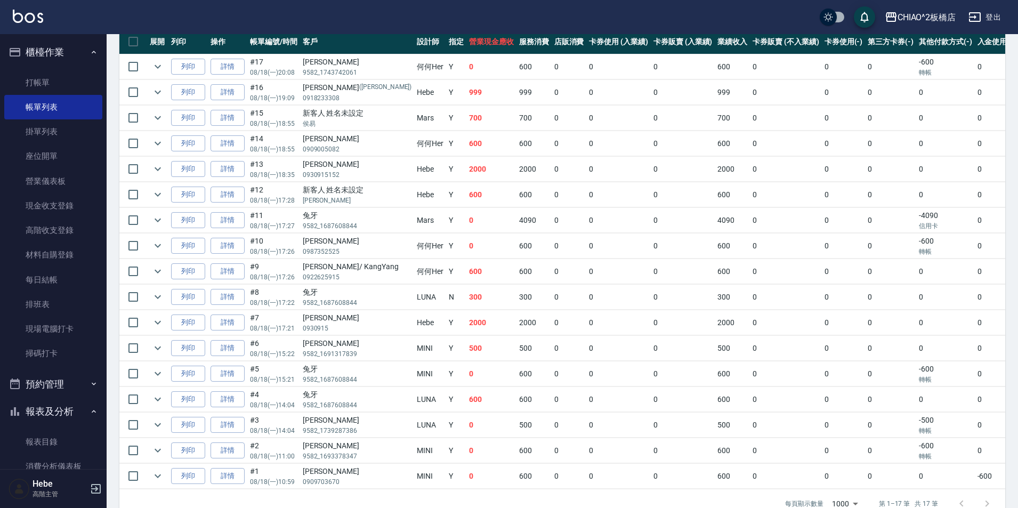
drag, startPoint x: 15, startPoint y: 97, endPoint x: 449, endPoint y: 14, distance: 441.6
click at [449, 14] on div "CHIAO^2板橋店 登出" at bounding box center [509, 17] width 1018 height 34
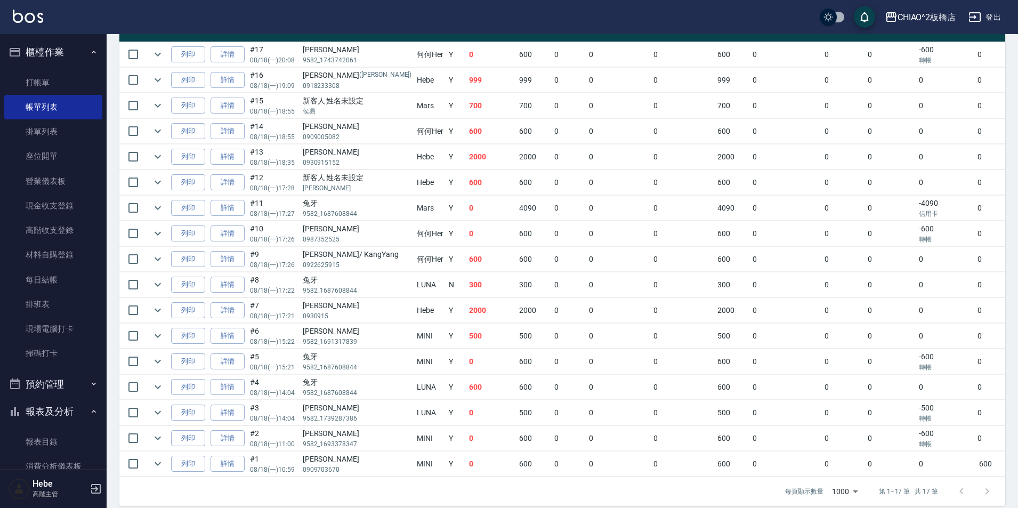
scroll to position [297, 0]
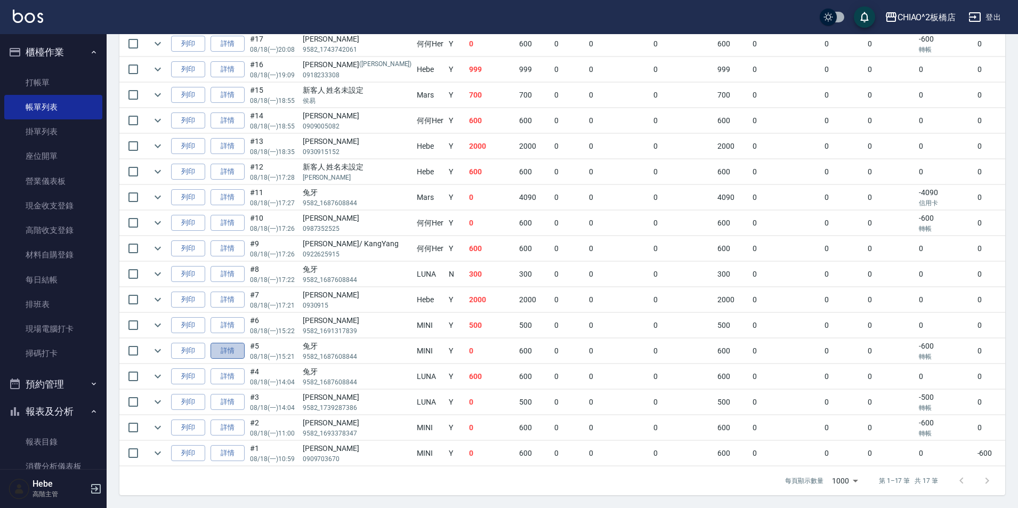
click at [233, 346] on link "詳情" at bounding box center [227, 351] width 34 height 17
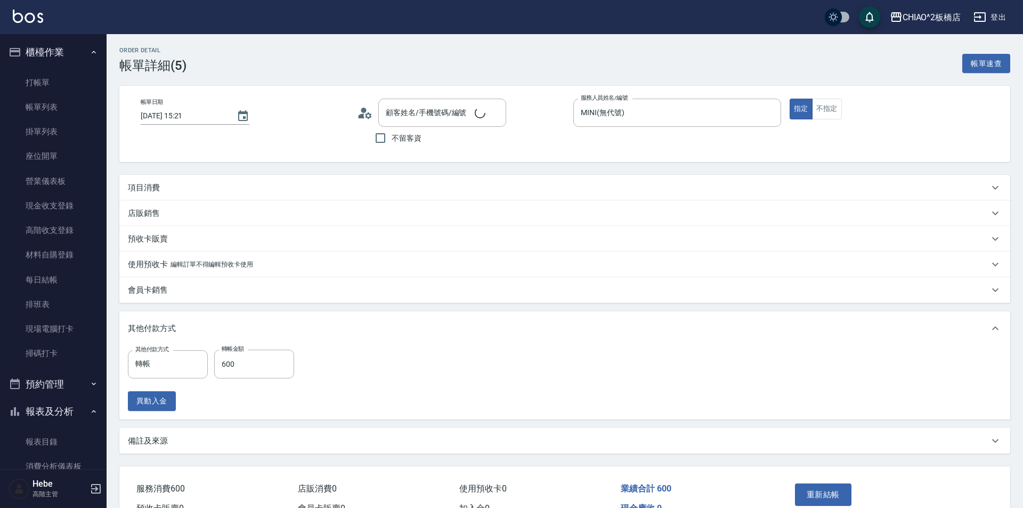
type input "[DATE] 15:21"
type input "MINI(無代號)"
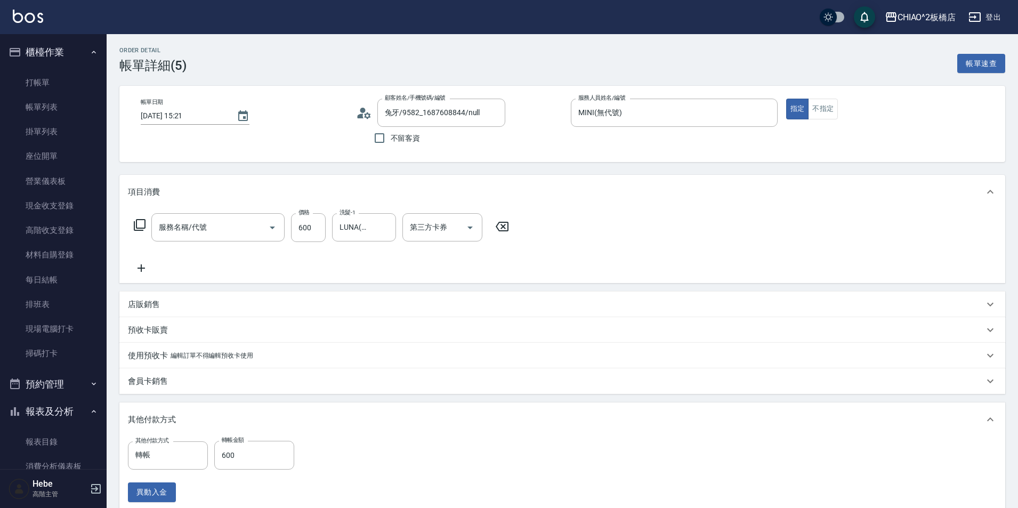
type input "兔牙/9582_1687608844/null"
type input "洗剪指定600(96678)"
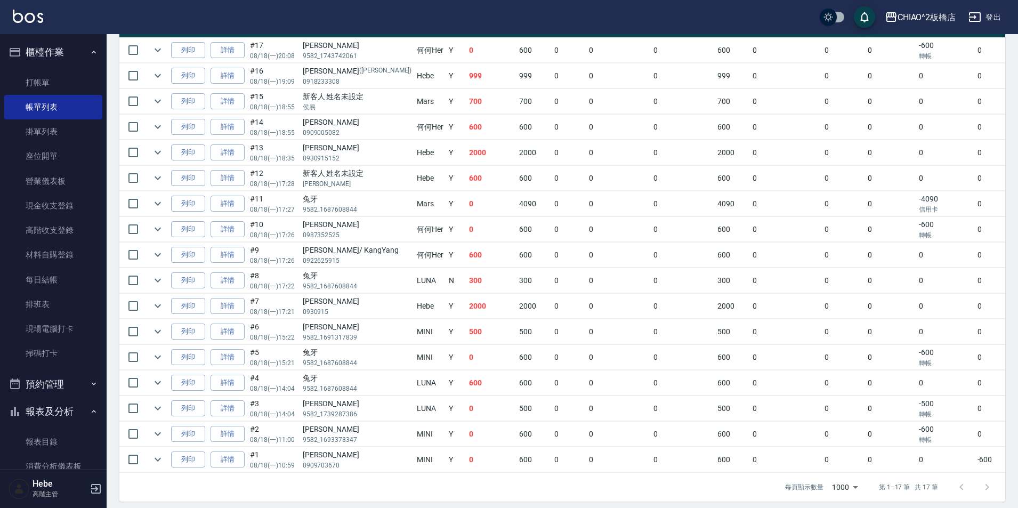
scroll to position [297, 0]
